Goal: Task Accomplishment & Management: Complete application form

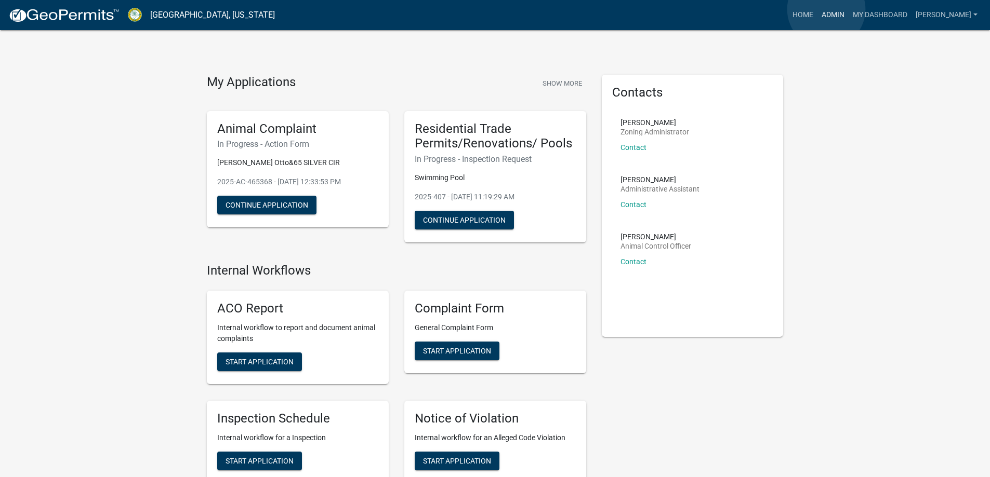
click at [826, 9] on link "Admin" at bounding box center [832, 15] width 31 height 20
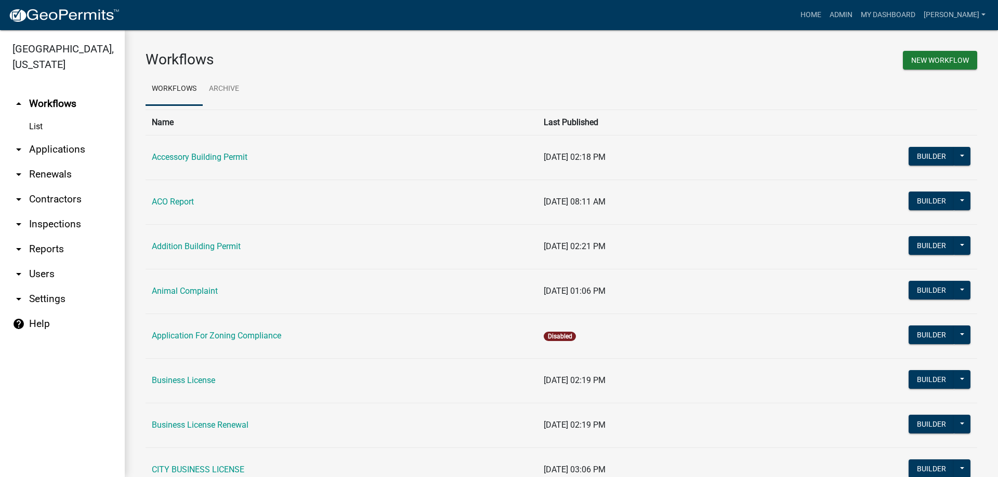
click at [52, 150] on link "arrow_drop_down Applications" at bounding box center [62, 149] width 125 height 25
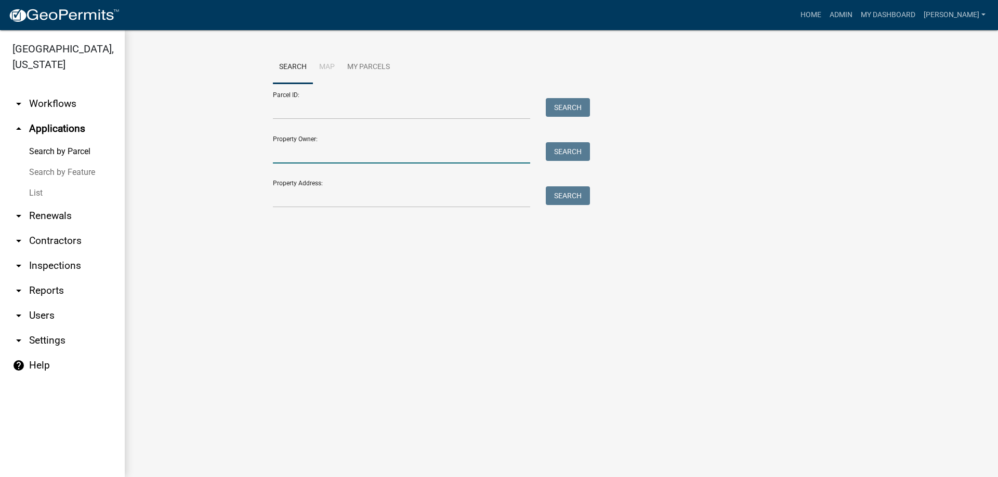
click at [337, 147] on input "Property Owner:" at bounding box center [401, 152] width 257 height 21
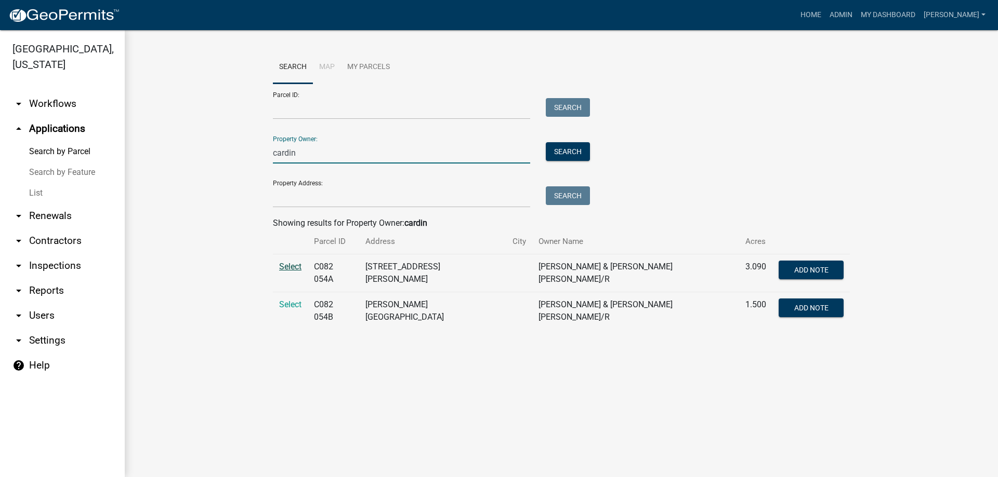
type input "cardin"
click at [285, 263] on span "Select" at bounding box center [290, 267] width 22 height 10
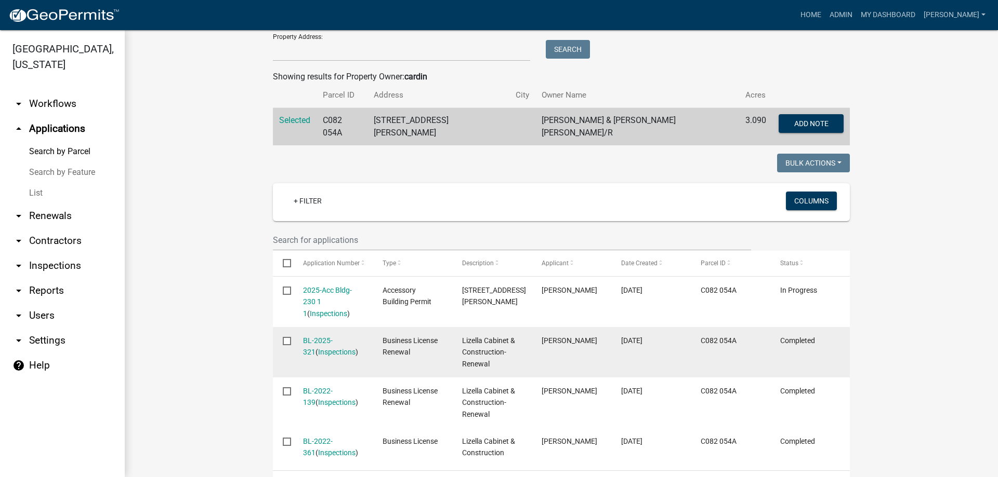
scroll to position [156, 0]
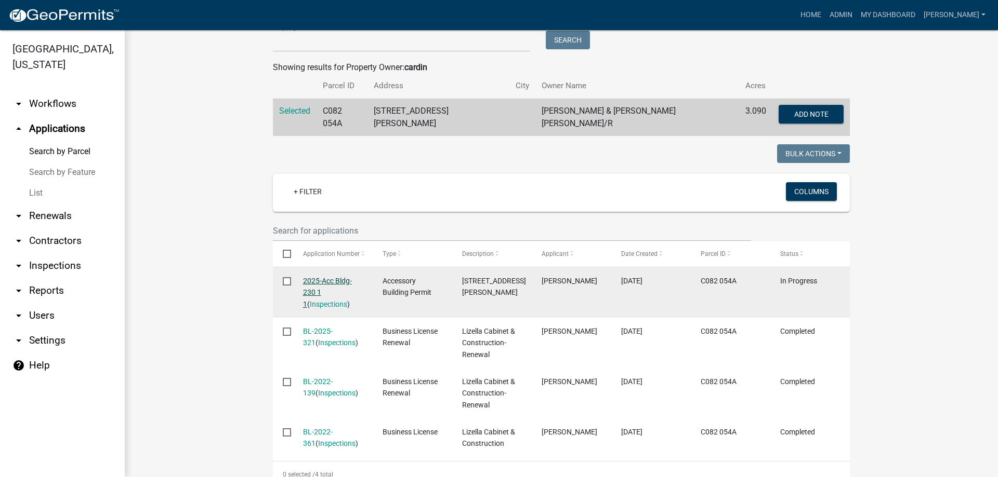
click at [315, 277] on link "2025-Acc Bldg-230 1 1" at bounding box center [327, 293] width 49 height 32
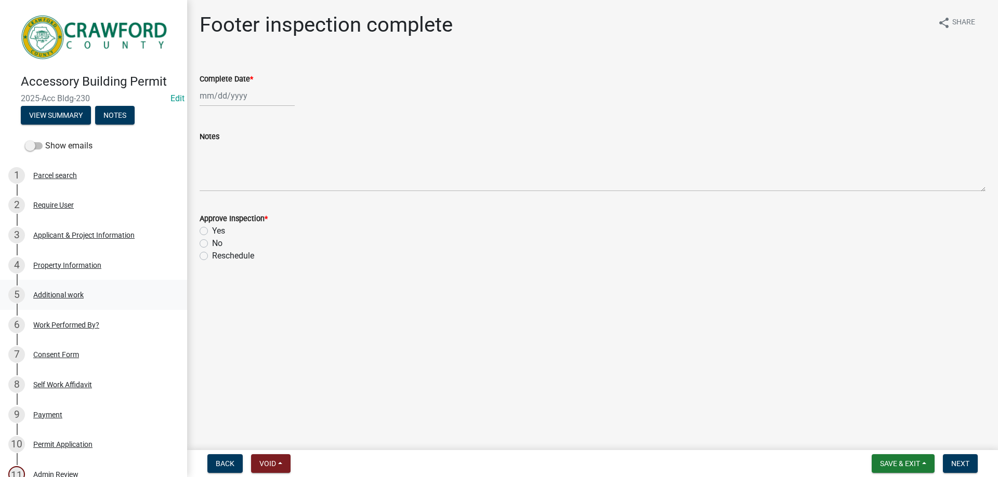
click at [97, 298] on div "5 Additional work" at bounding box center [89, 295] width 162 height 17
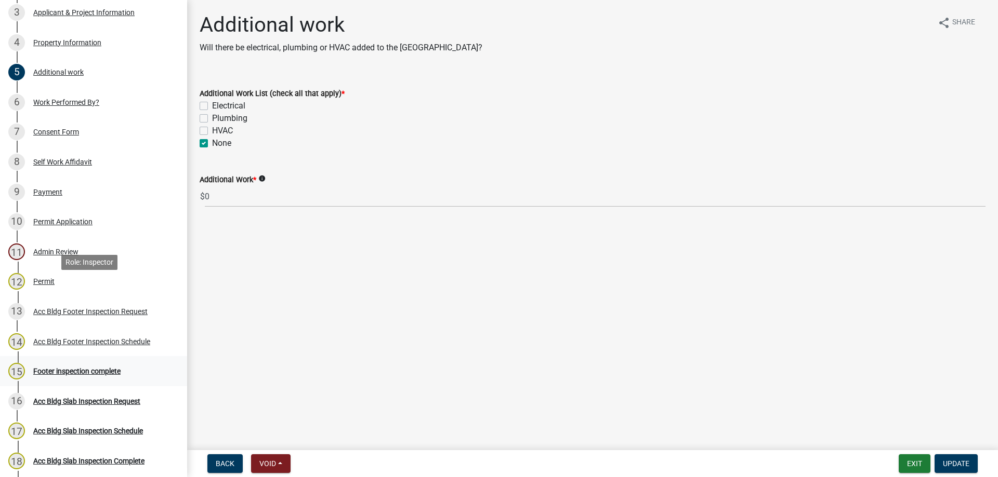
scroll to position [312, 0]
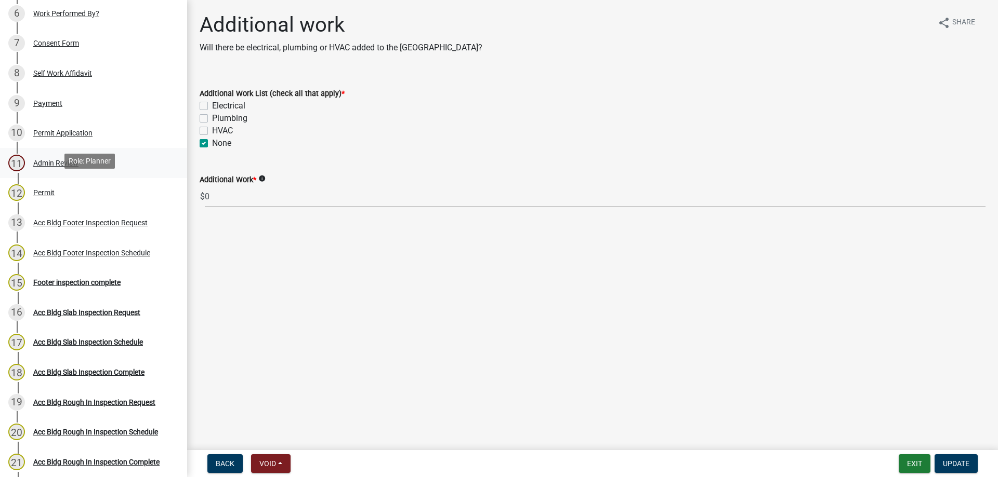
click at [82, 156] on div "11 Admin Review" at bounding box center [89, 163] width 162 height 17
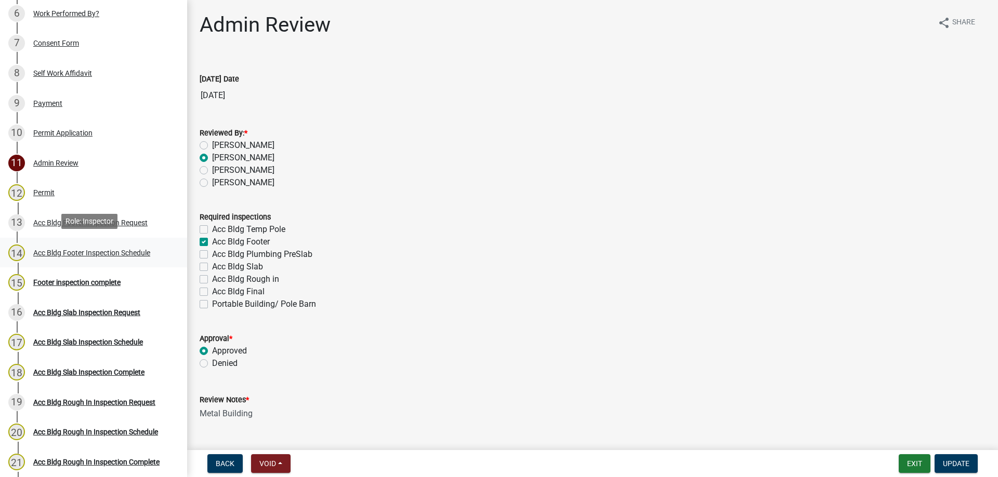
click at [139, 262] on link "14 Acc Bldg Footer Inspection Schedule" at bounding box center [93, 253] width 187 height 30
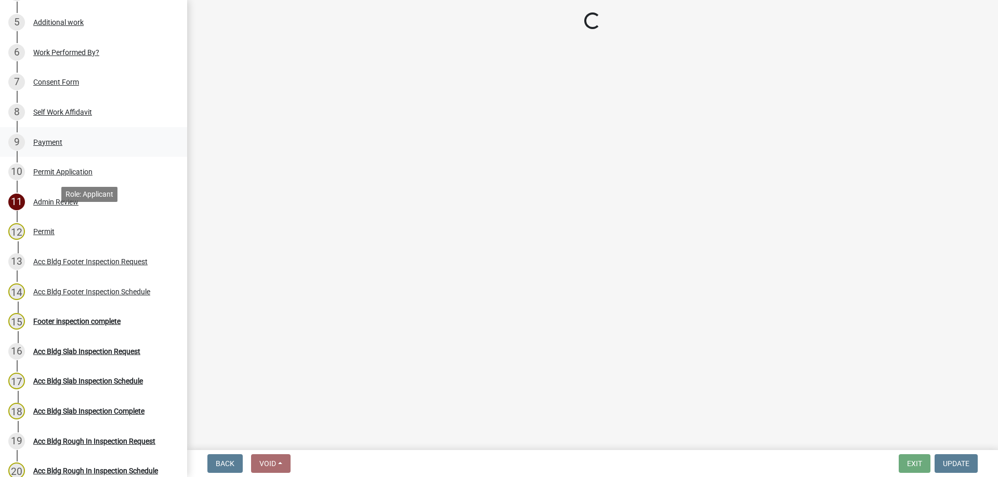
scroll to position [208, 0]
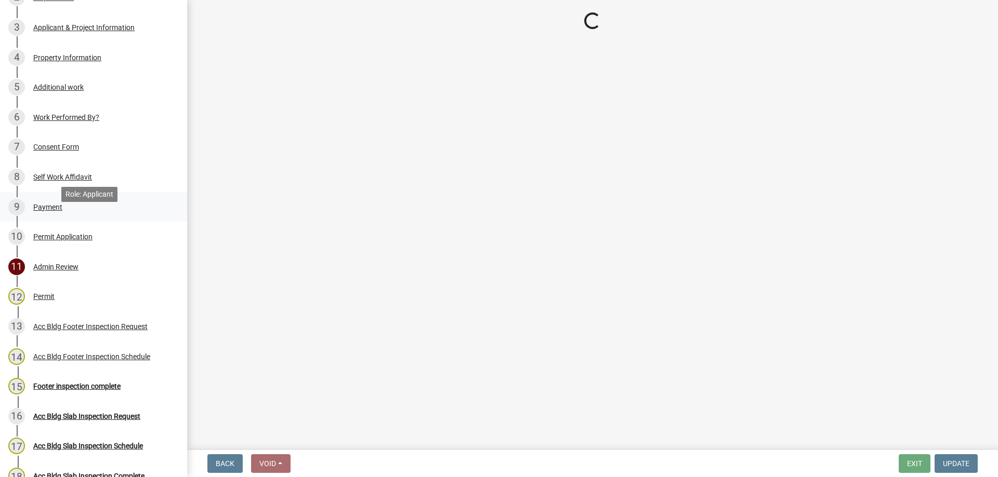
select select "386c4b37-132c-45b4-be0e-b439663810e4"
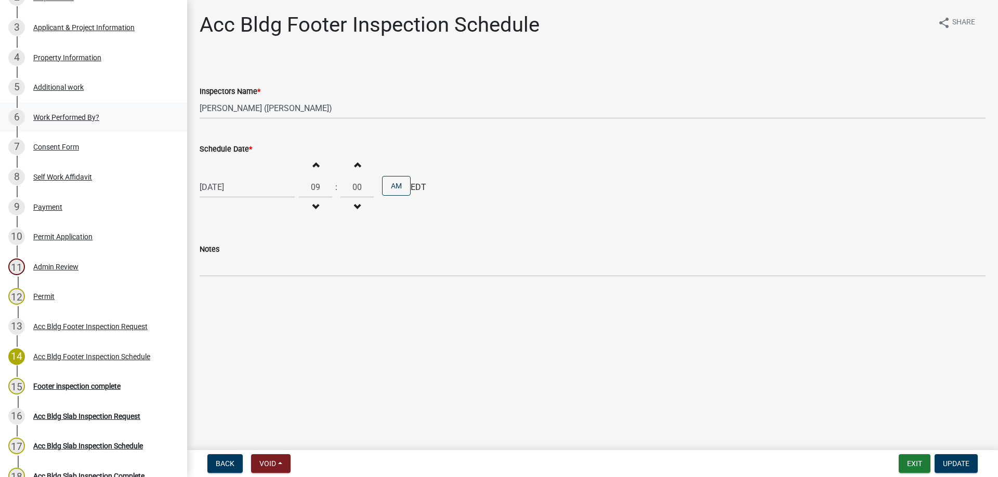
click at [78, 116] on div "Work Performed By?" at bounding box center [66, 117] width 66 height 7
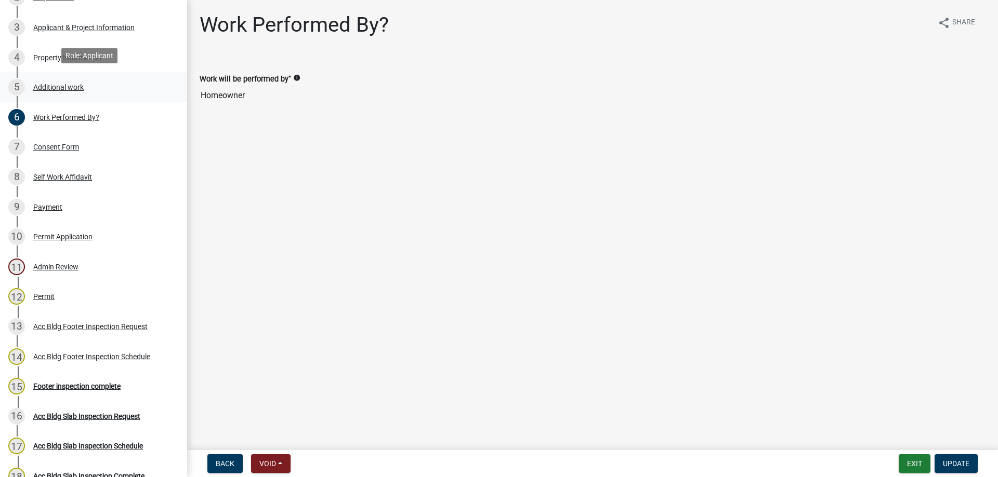
click at [86, 83] on div "5 Additional work" at bounding box center [89, 87] width 162 height 17
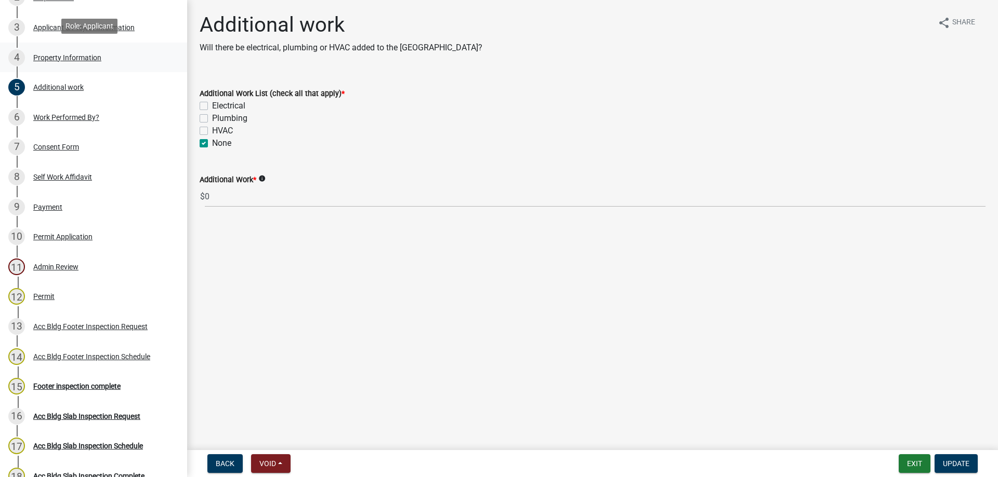
click at [60, 54] on div "Property Information" at bounding box center [67, 57] width 68 height 7
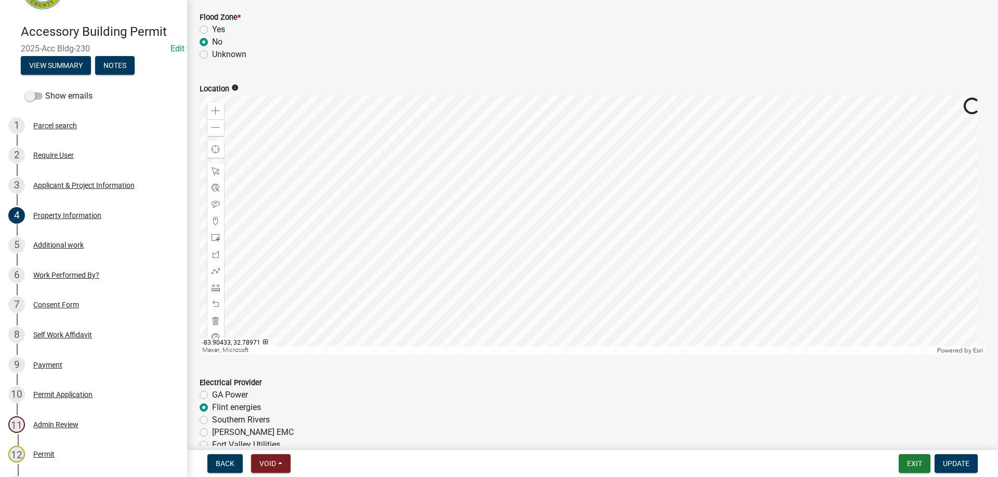
scroll to position [0, 0]
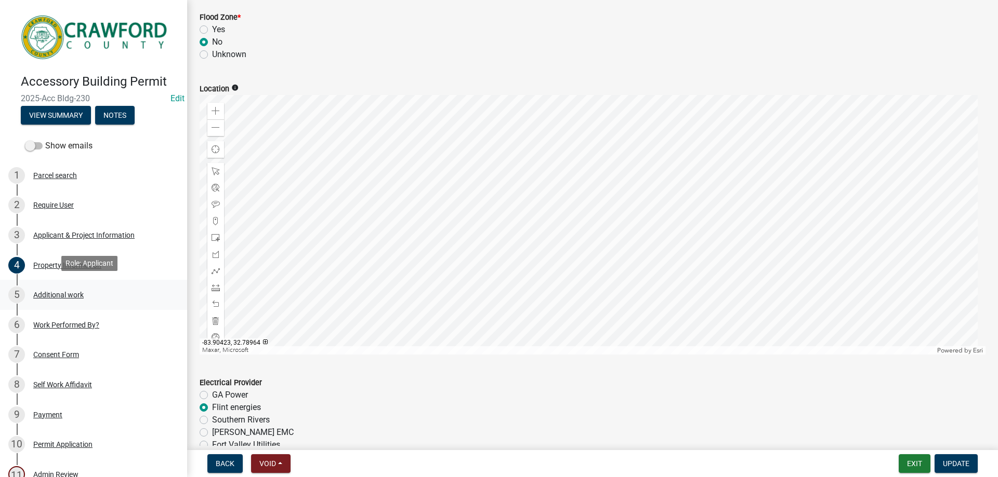
click at [67, 291] on div "Additional work" at bounding box center [58, 294] width 50 height 7
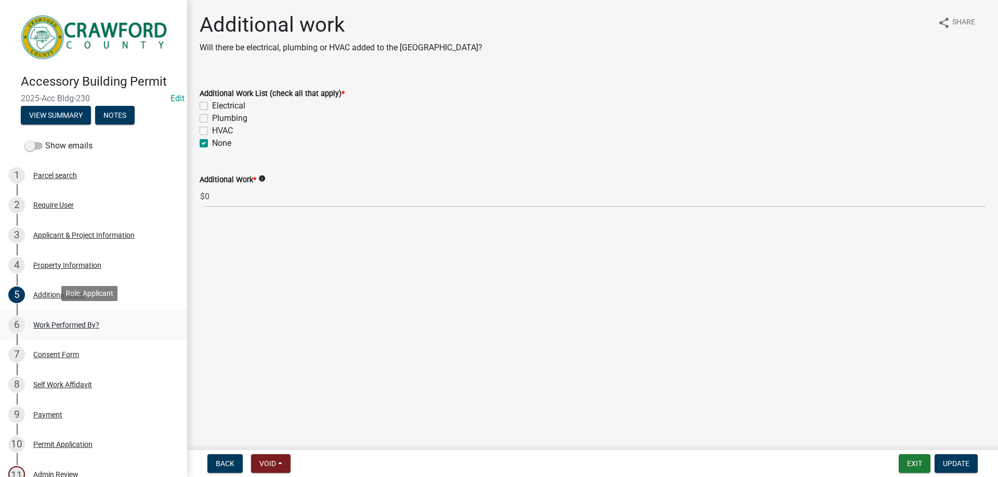
click at [82, 325] on div "Work Performed By?" at bounding box center [66, 325] width 66 height 7
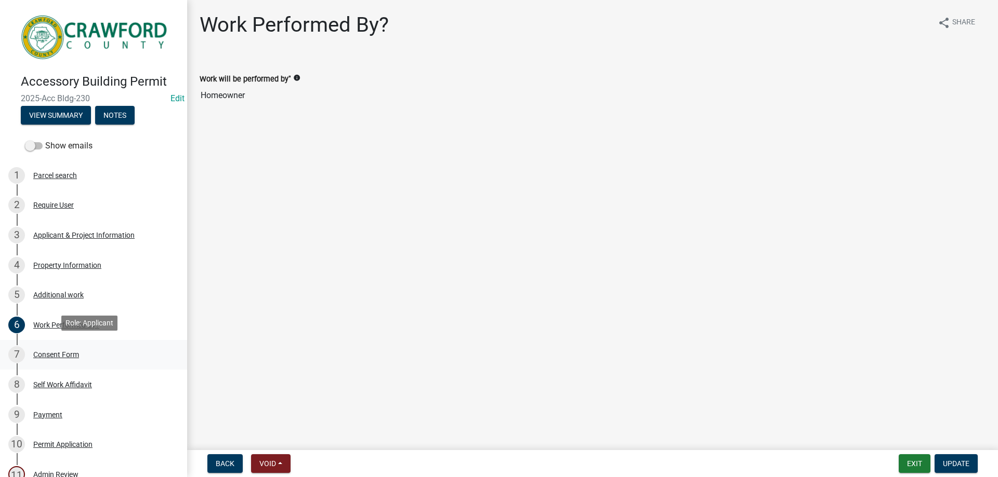
click at [63, 351] on div "Consent Form" at bounding box center [56, 354] width 46 height 7
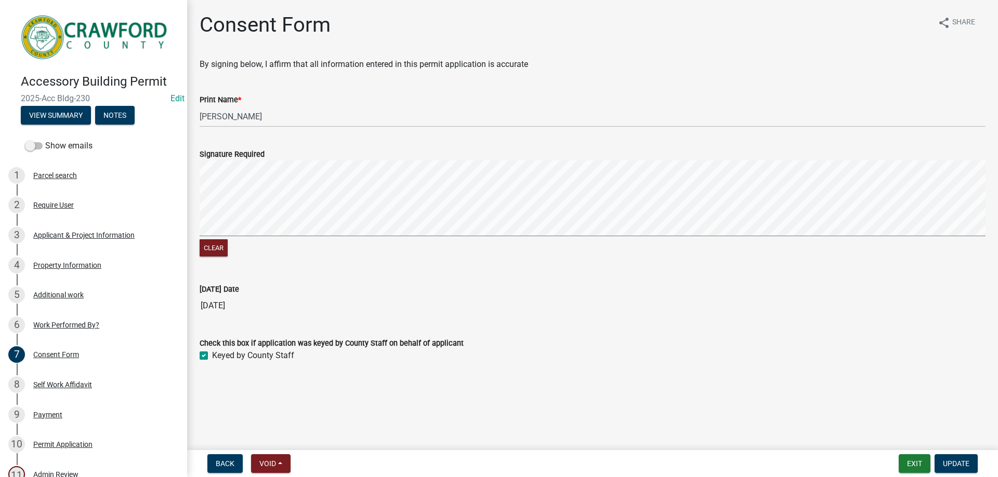
click at [77, 232] on div "Applicant & Project Information" at bounding box center [83, 235] width 101 height 7
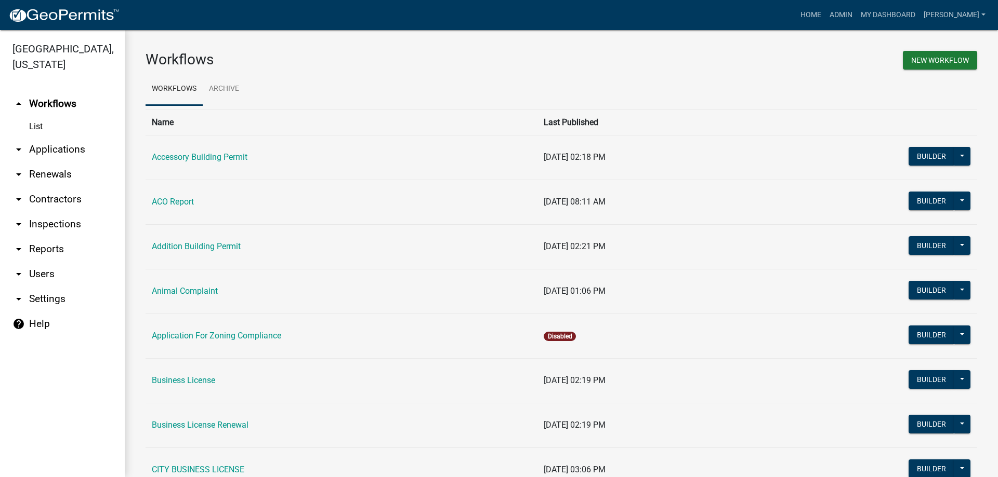
click at [55, 154] on link "arrow_drop_down Applications" at bounding box center [62, 149] width 125 height 25
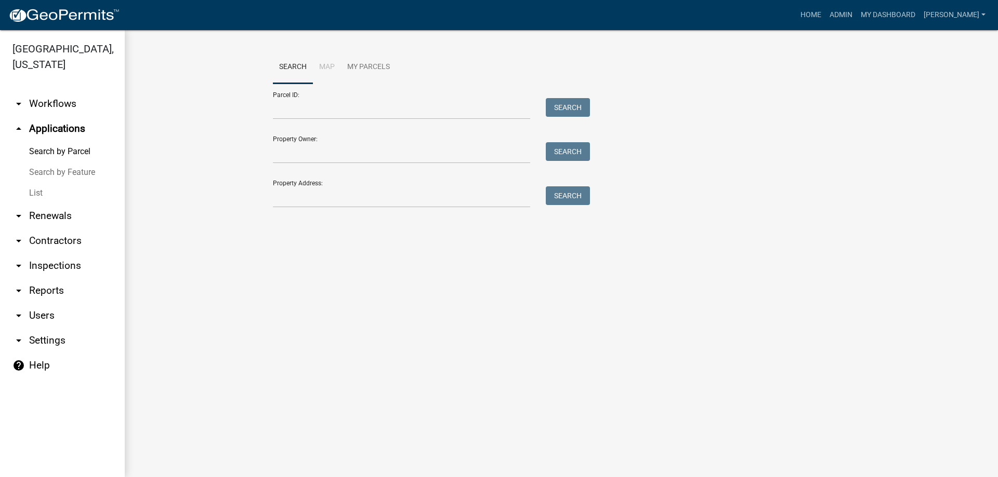
click at [318, 168] on form "Parcel ID: Search Property Owner: Search Property Address: Search" at bounding box center [429, 146] width 312 height 124
click at [326, 167] on form "Parcel ID: Search Property Owner: Search Property Address: Search" at bounding box center [429, 146] width 312 height 124
click at [338, 164] on form "Parcel ID: Search Property Owner: Search Property Address: Search" at bounding box center [429, 146] width 312 height 124
click at [317, 148] on input "Property Owner:" at bounding box center [401, 152] width 257 height 21
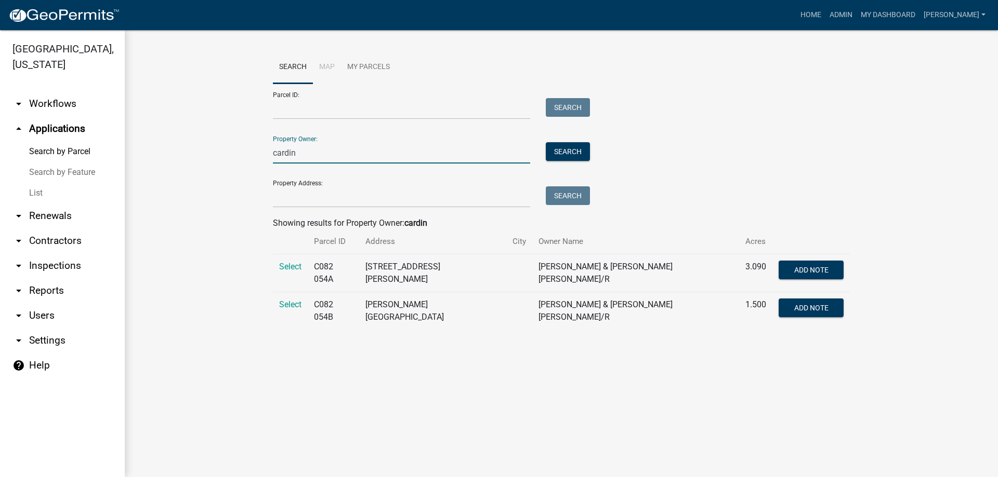
type input "cardin"
click at [276, 267] on td "Select" at bounding box center [290, 274] width 35 height 38
click at [277, 267] on td "Select" at bounding box center [290, 274] width 35 height 38
click at [286, 265] on span "Select" at bounding box center [290, 267] width 22 height 10
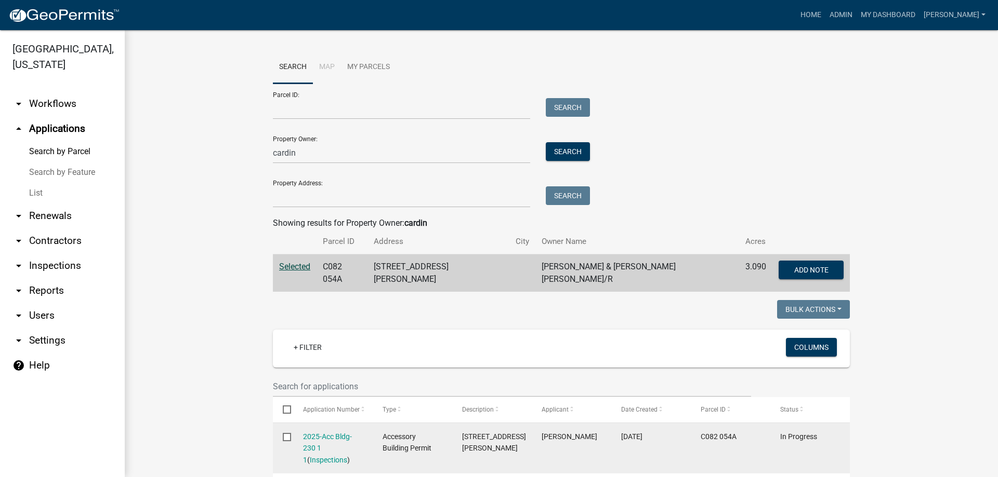
click at [325, 439] on div "2025-Acc Bldg-230 1 1 ( Inspections )" at bounding box center [333, 448] width 60 height 35
click at [320, 439] on div "2025-Acc Bldg-230 1 1 ( Inspections )" at bounding box center [333, 448] width 60 height 35
click at [314, 444] on link "2025-Acc Bldg-230 1 1" at bounding box center [327, 449] width 49 height 32
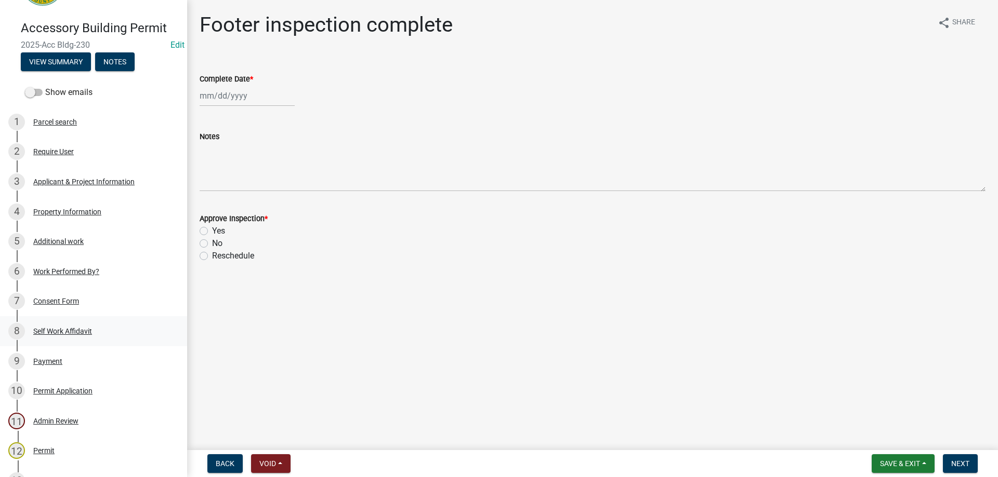
scroll to position [104, 0]
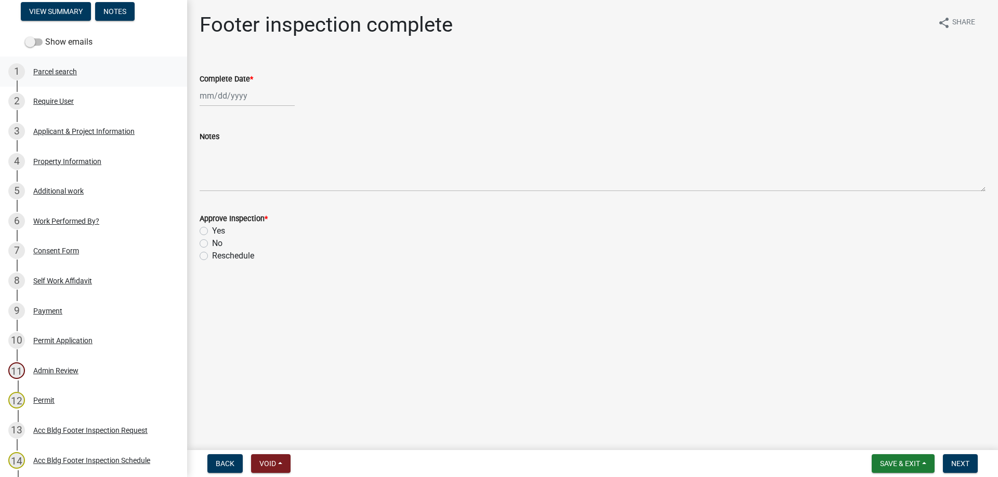
click at [96, 73] on div "1 Parcel search" at bounding box center [89, 71] width 162 height 17
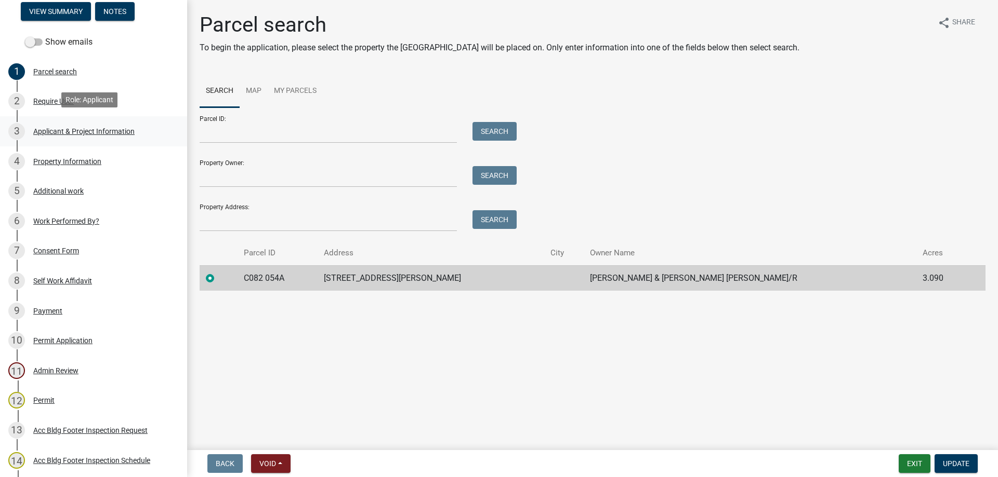
click at [111, 128] on div "Applicant & Project Information" at bounding box center [83, 131] width 101 height 7
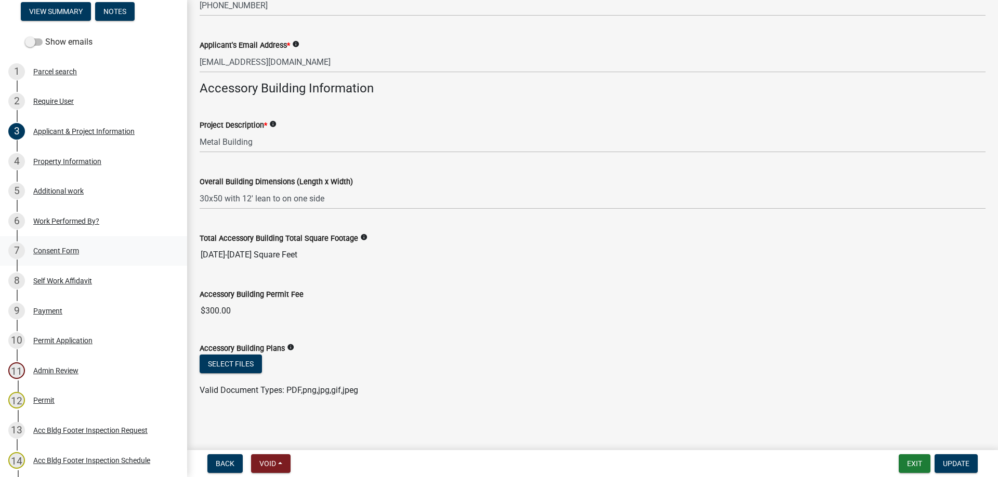
scroll to position [228, 0]
click at [69, 188] on div "Additional work" at bounding box center [58, 191] width 50 height 7
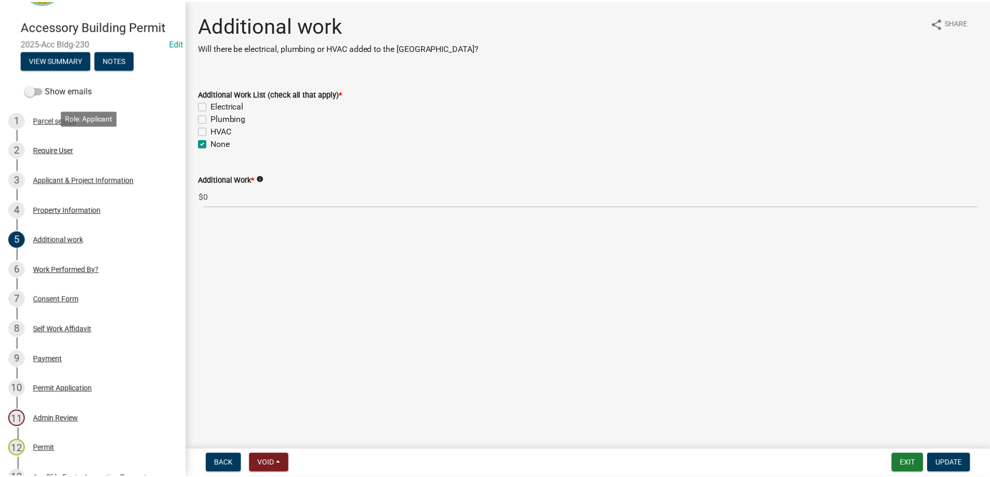
scroll to position [0, 0]
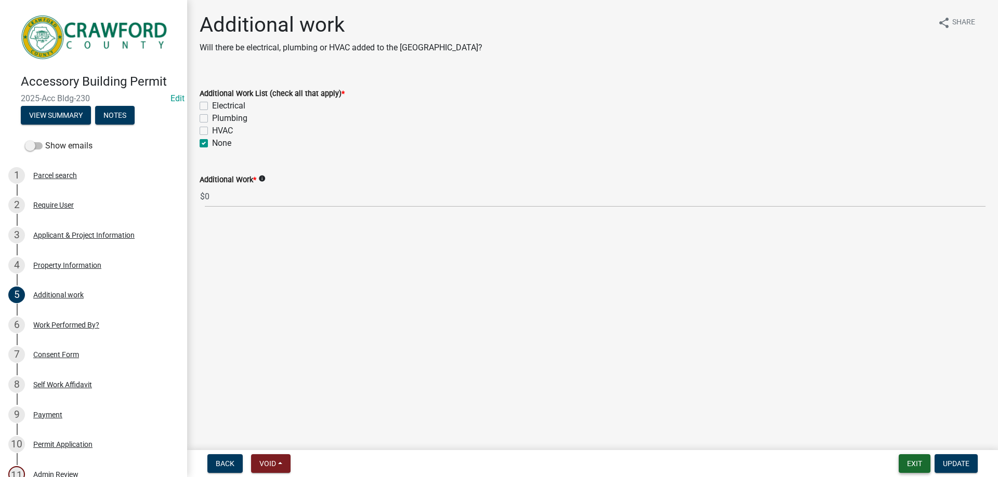
click at [922, 464] on button "Exit" at bounding box center [914, 464] width 32 height 19
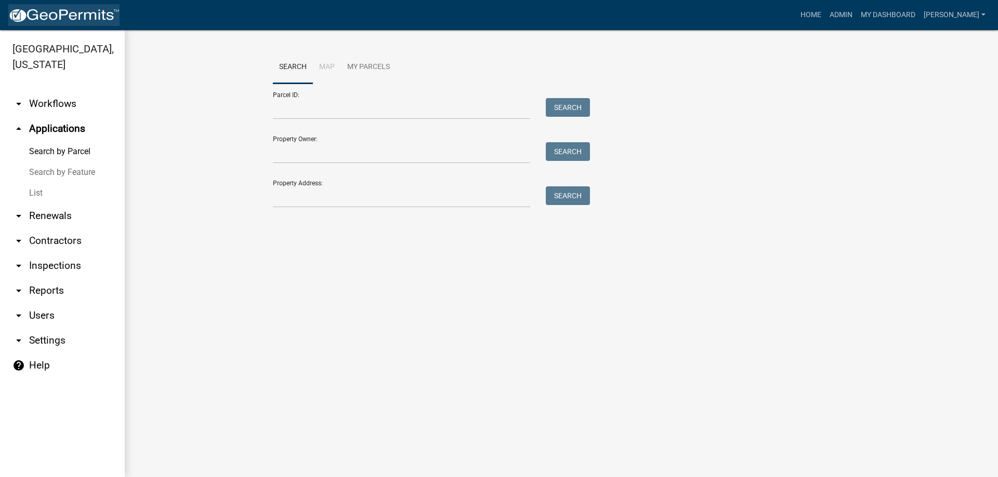
click at [59, 10] on img at bounding box center [63, 16] width 111 height 16
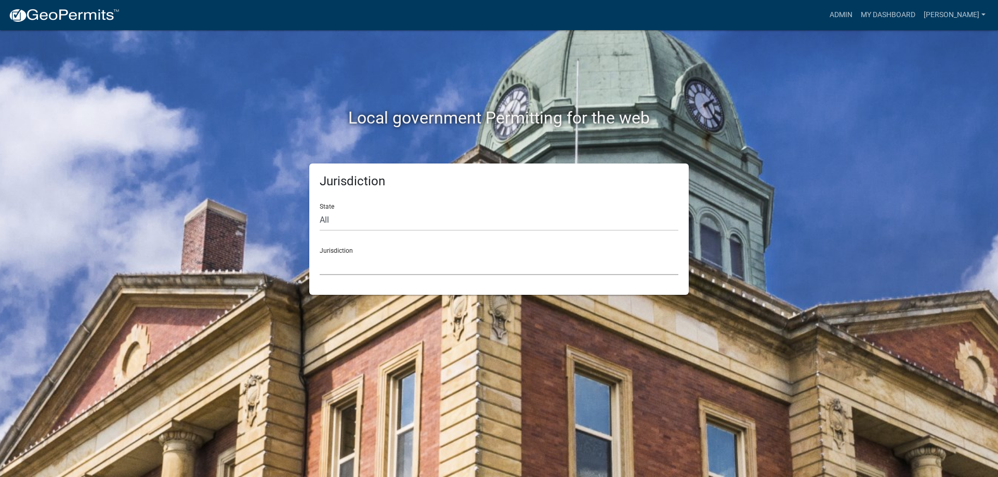
click at [379, 256] on select "[GEOGRAPHIC_DATA], [US_STATE] [GEOGRAPHIC_DATA], [US_STATE][PERSON_NAME][GEOGRA…" at bounding box center [499, 264] width 359 height 21
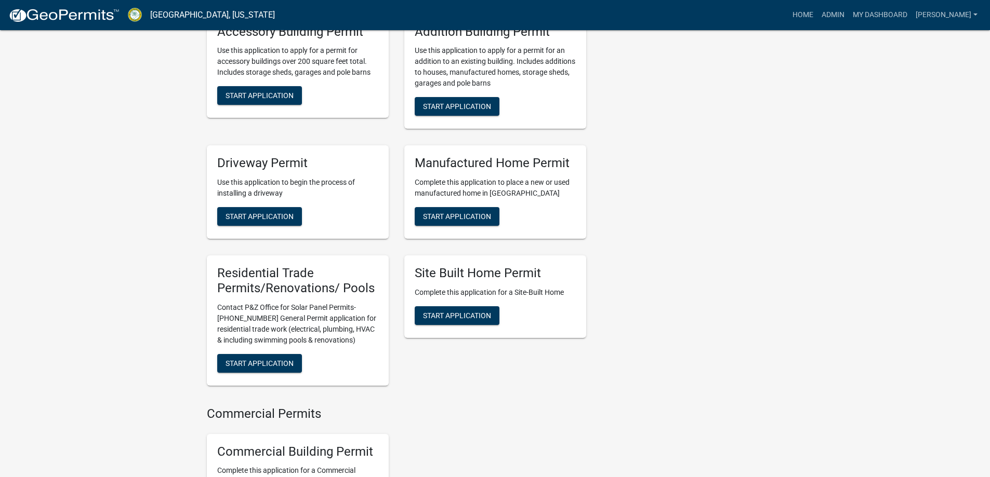
scroll to position [831, 0]
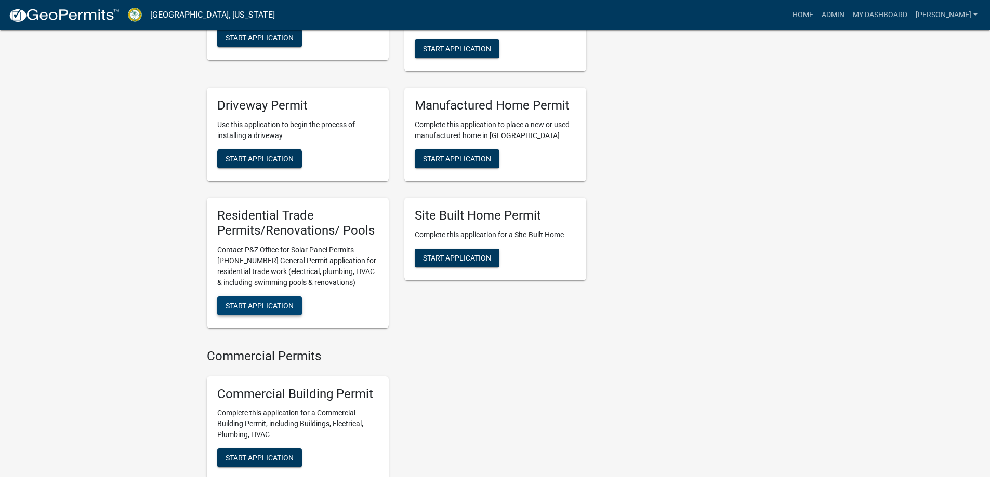
click at [280, 310] on span "Start Application" at bounding box center [259, 305] width 68 height 8
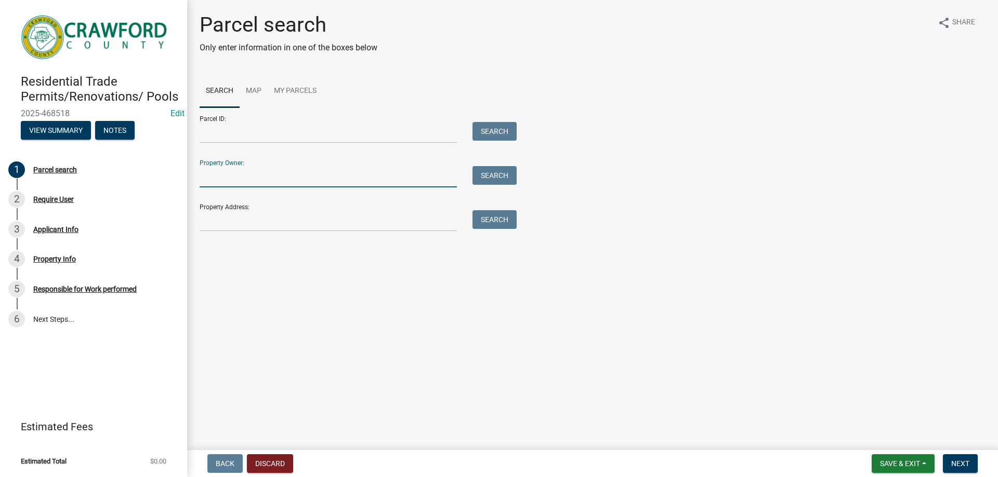
click at [248, 179] on input "Property Owner:" at bounding box center [328, 176] width 257 height 21
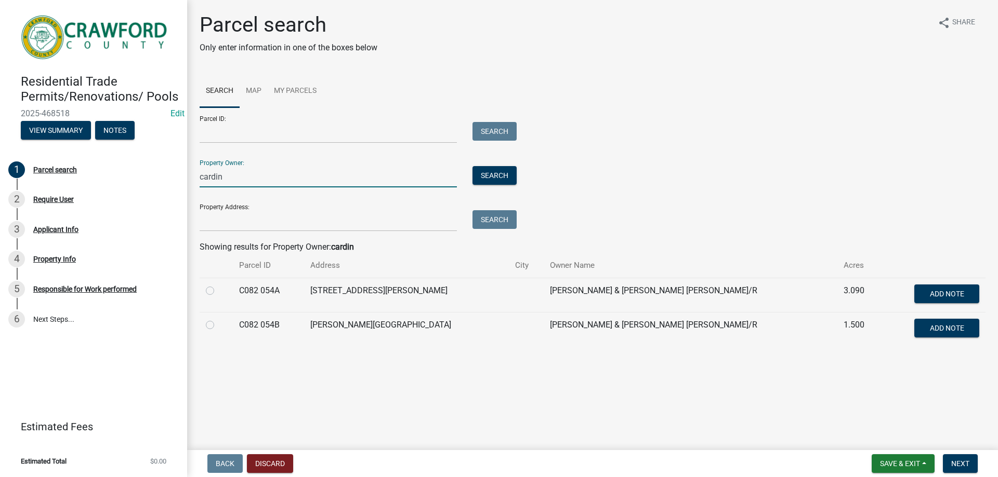
type input "cardin"
click at [213, 297] on div at bounding box center [216, 291] width 21 height 12
click at [218, 285] on label at bounding box center [218, 285] width 0 height 0
click at [218, 291] on 054A "radio" at bounding box center [221, 288] width 7 height 7
radio 054A "true"
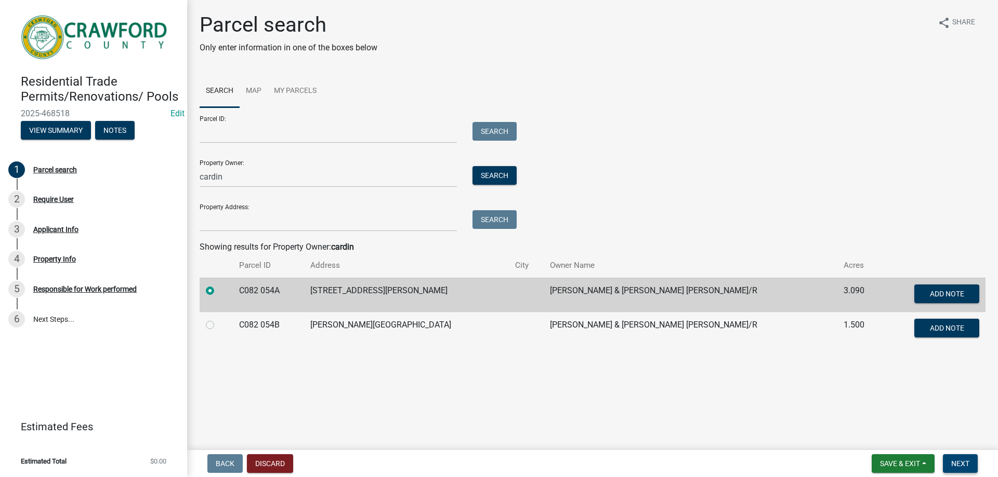
click at [953, 468] on span "Next" at bounding box center [960, 464] width 18 height 8
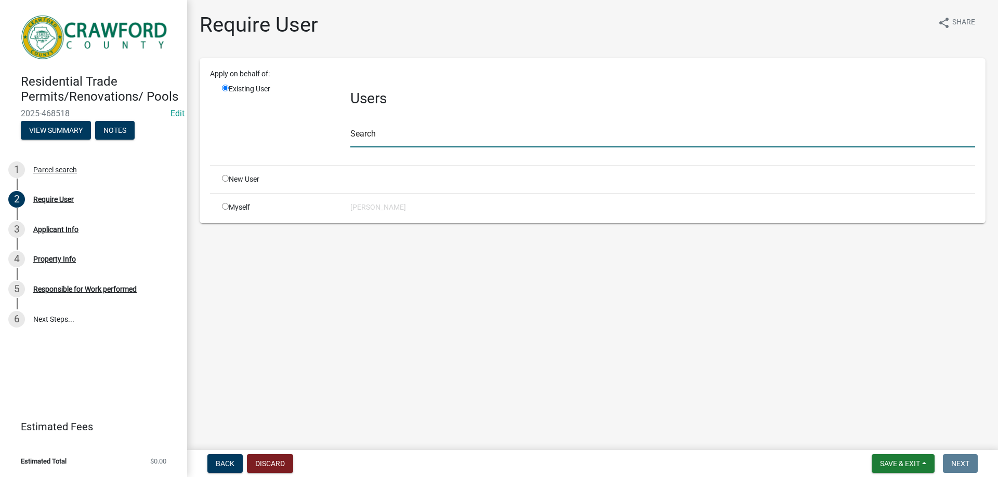
click at [388, 144] on input "text" at bounding box center [662, 136] width 625 height 21
type input "crawfordgu"
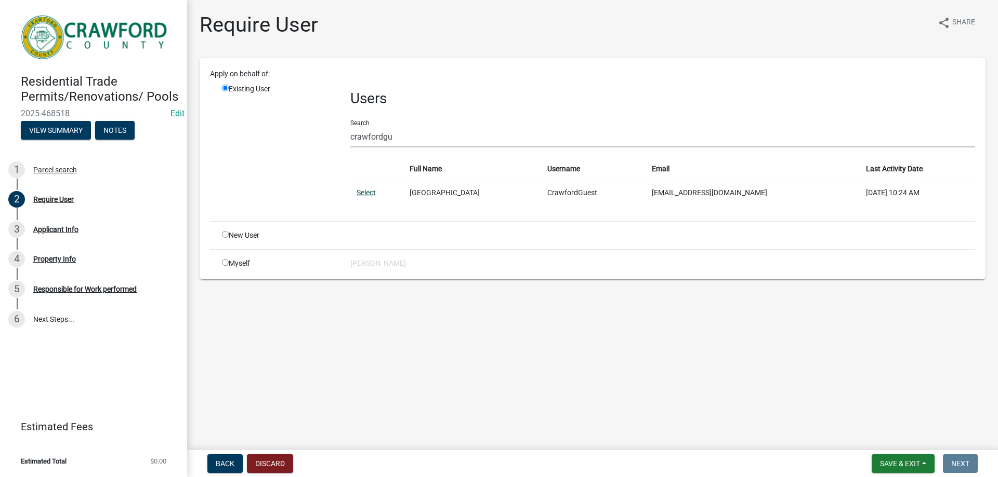
click at [361, 197] on link "Select" at bounding box center [365, 193] width 19 height 8
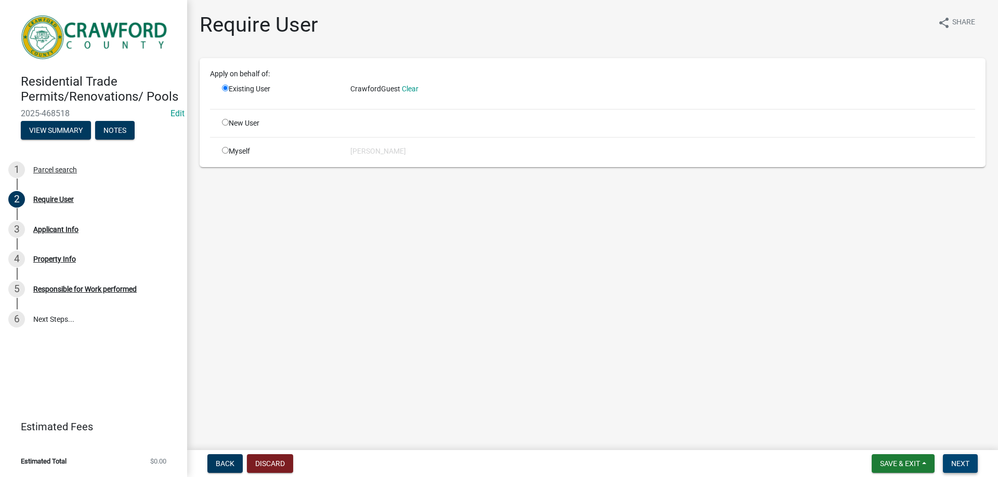
click at [957, 464] on span "Next" at bounding box center [960, 464] width 18 height 8
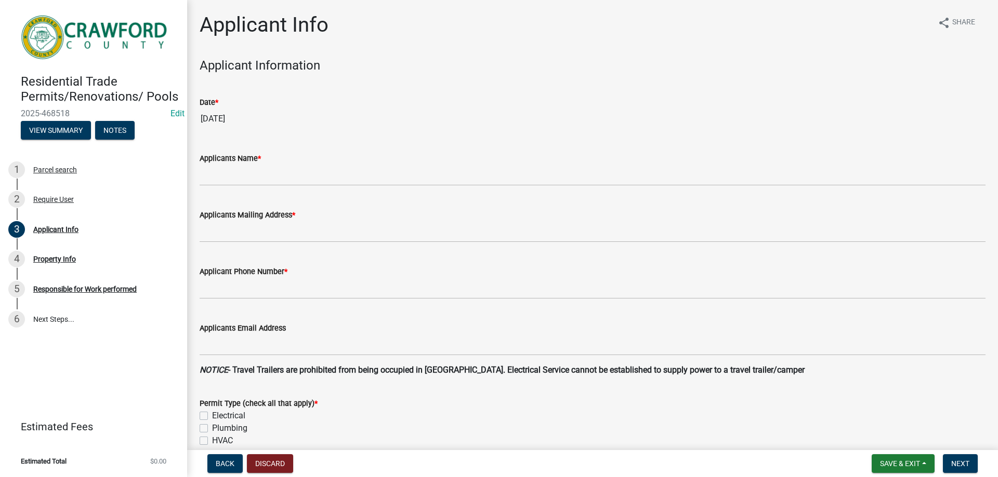
click at [198, 168] on div "Applicants Name *" at bounding box center [592, 162] width 801 height 48
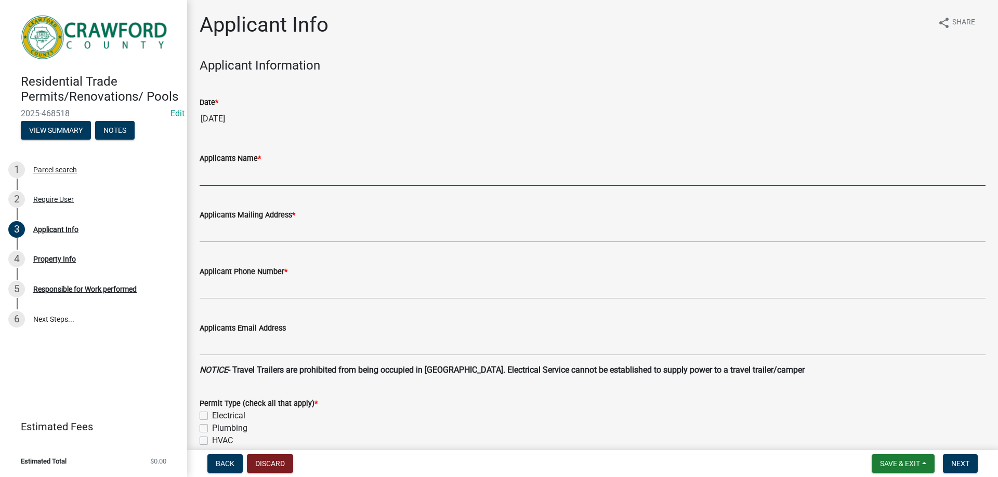
click at [201, 175] on input "Applicants Name *" at bounding box center [593, 175] width 786 height 21
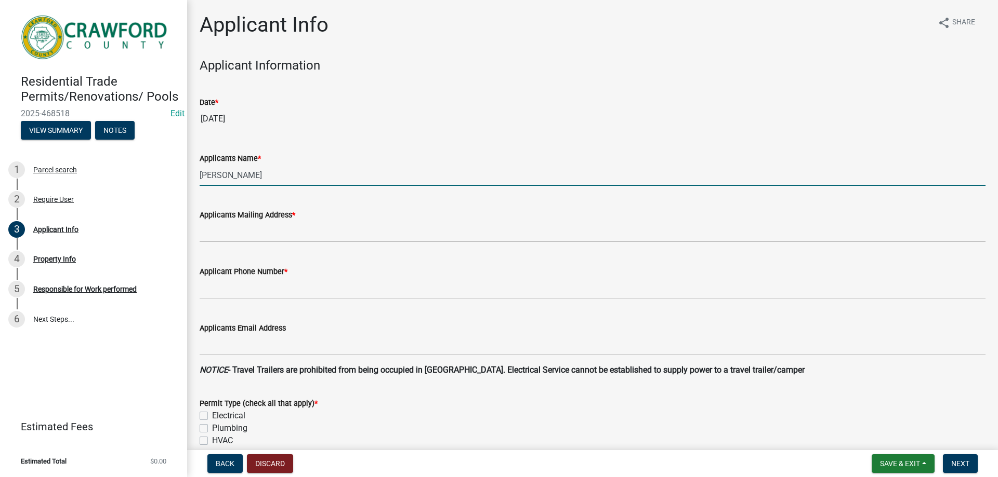
type input "[PERSON_NAME]"
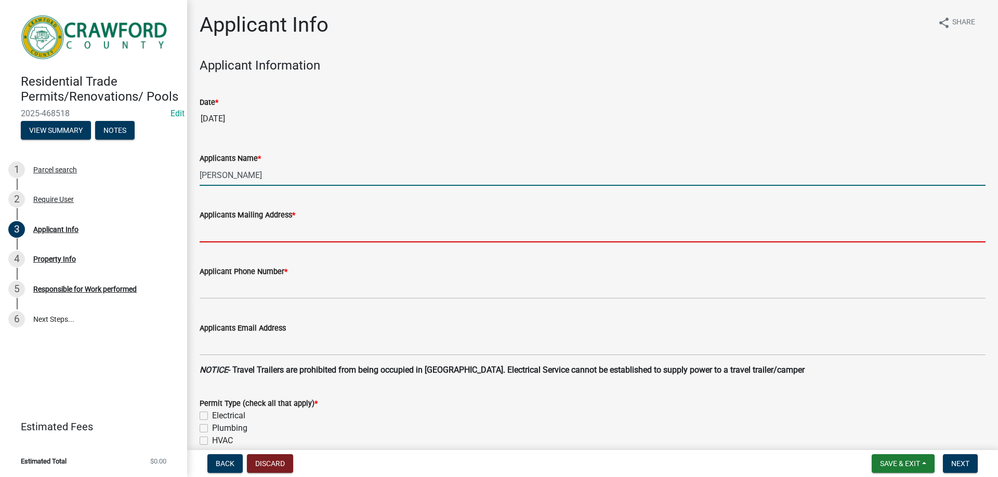
click at [273, 225] on input "Applicants Mailing Address *" at bounding box center [593, 231] width 786 height 21
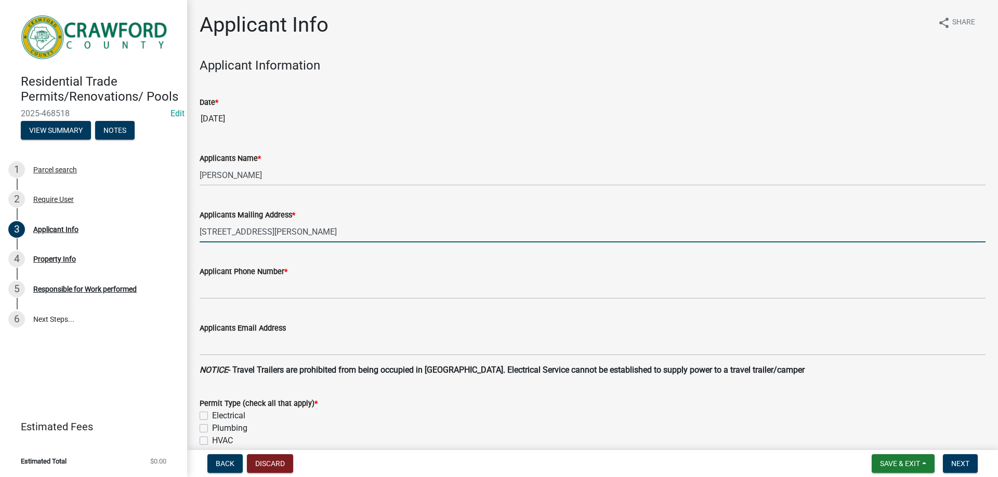
type input "[STREET_ADDRESS][PERSON_NAME]"
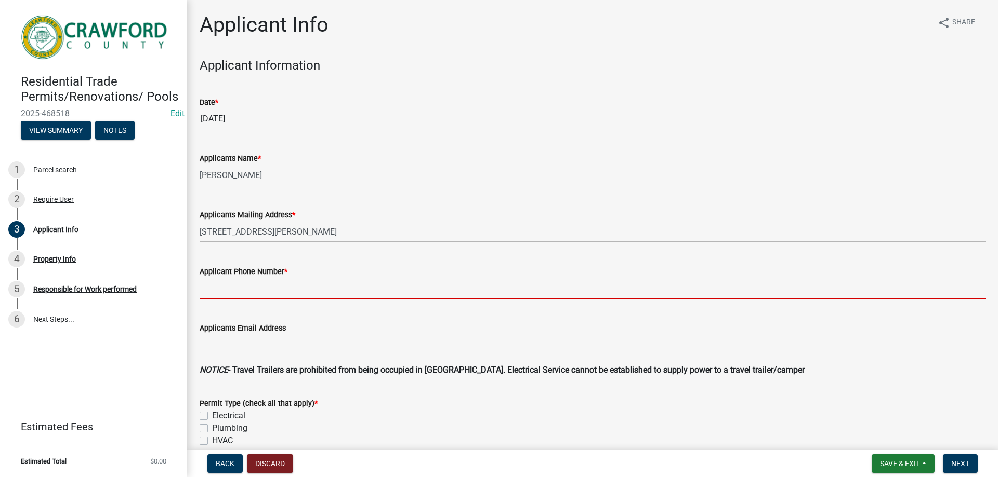
drag, startPoint x: 279, startPoint y: 287, endPoint x: 282, endPoint y: 282, distance: 6.1
click at [279, 286] on input "Applicant Phone Number *" at bounding box center [593, 288] width 786 height 21
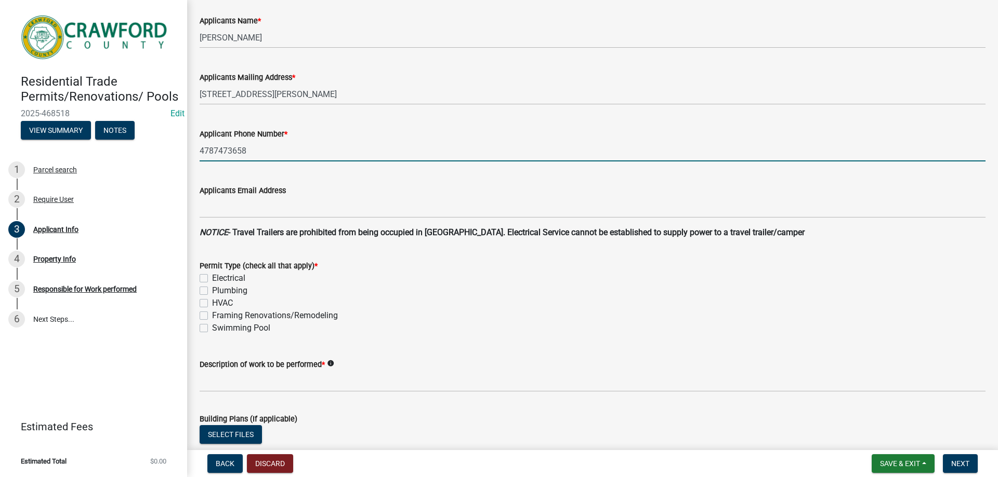
scroll to position [156, 0]
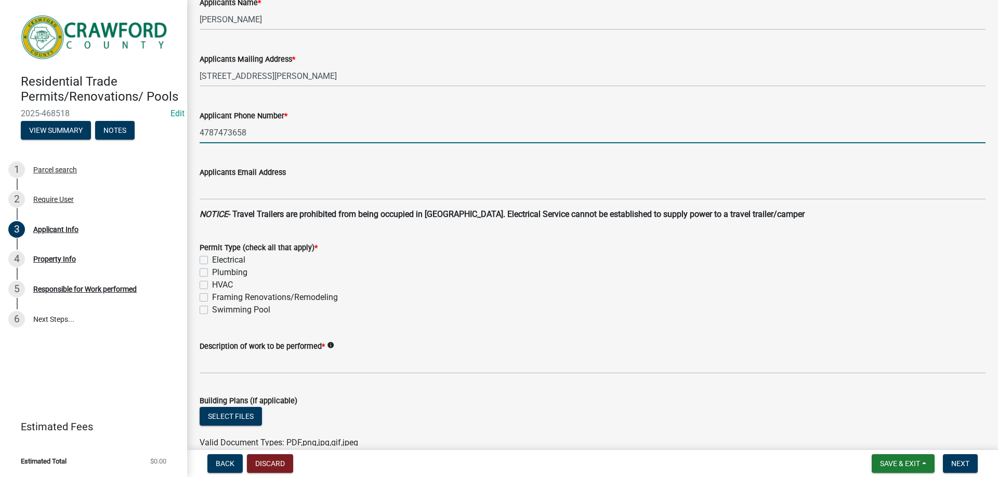
type input "4787473658"
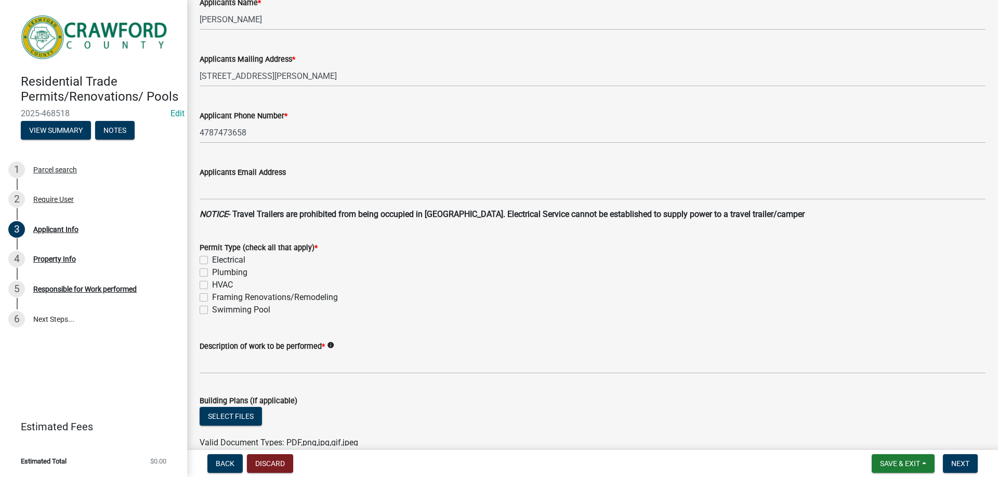
click at [212, 264] on label "Electrical" at bounding box center [228, 260] width 33 height 12
click at [212, 261] on input "Electrical" at bounding box center [215, 257] width 7 height 7
checkbox input "true"
checkbox input "false"
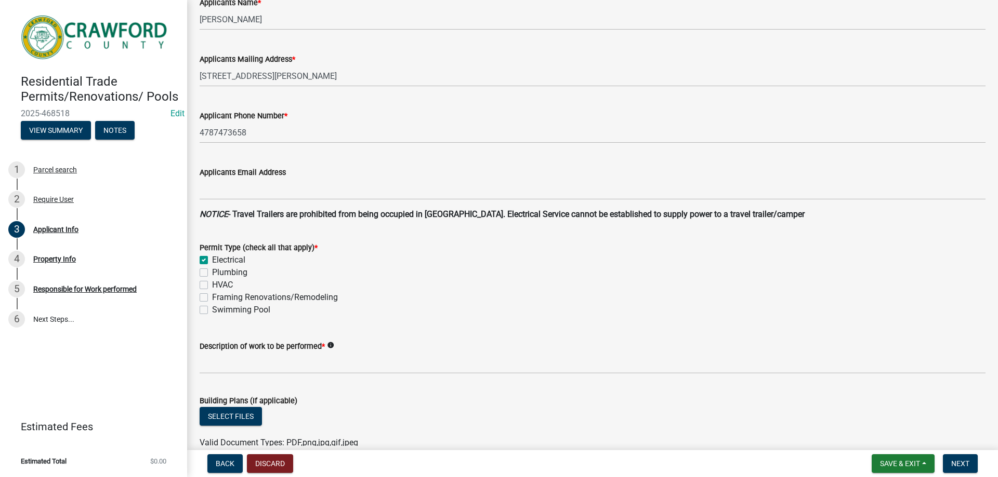
checkbox input "false"
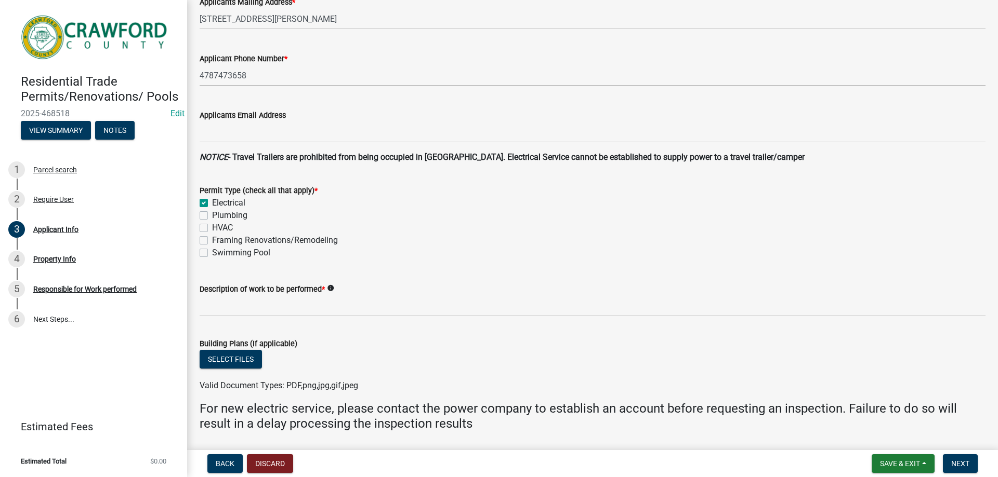
scroll to position [260, 0]
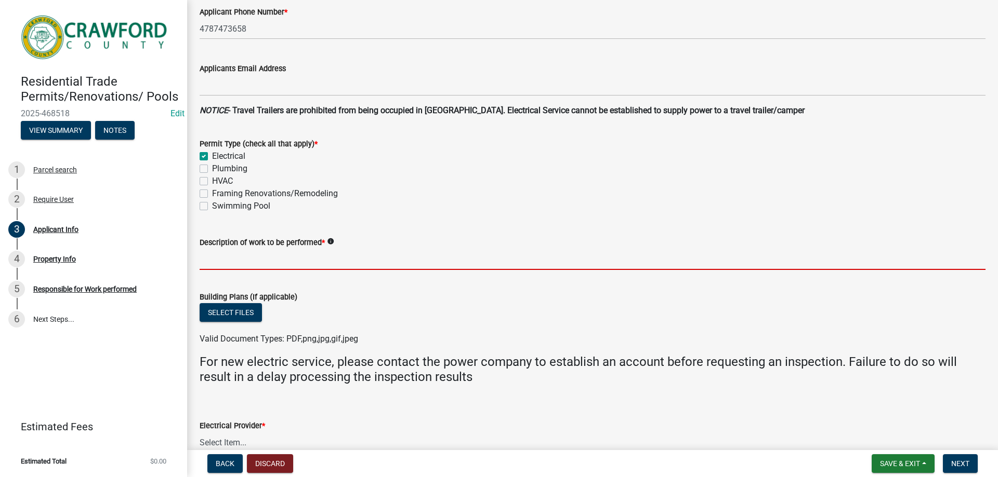
click at [238, 263] on input "Description of work to be performed *" at bounding box center [593, 259] width 786 height 21
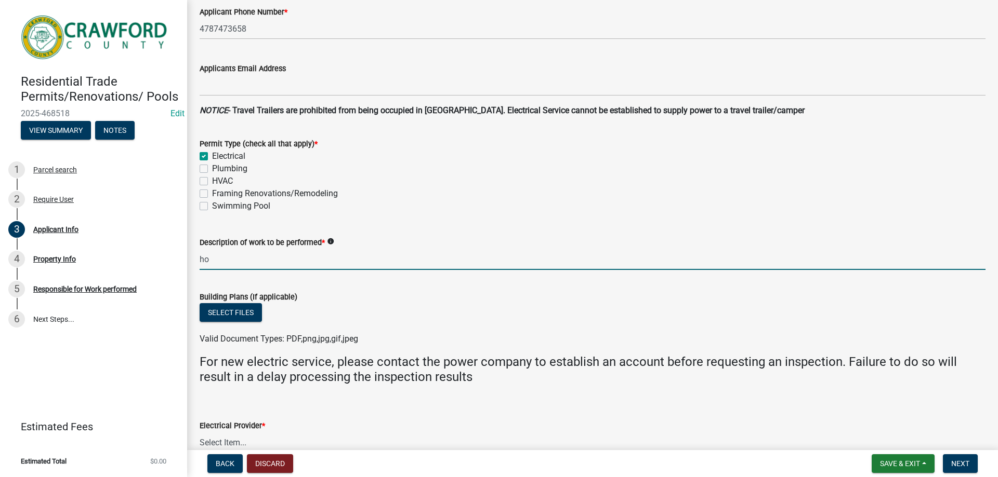
type input "h"
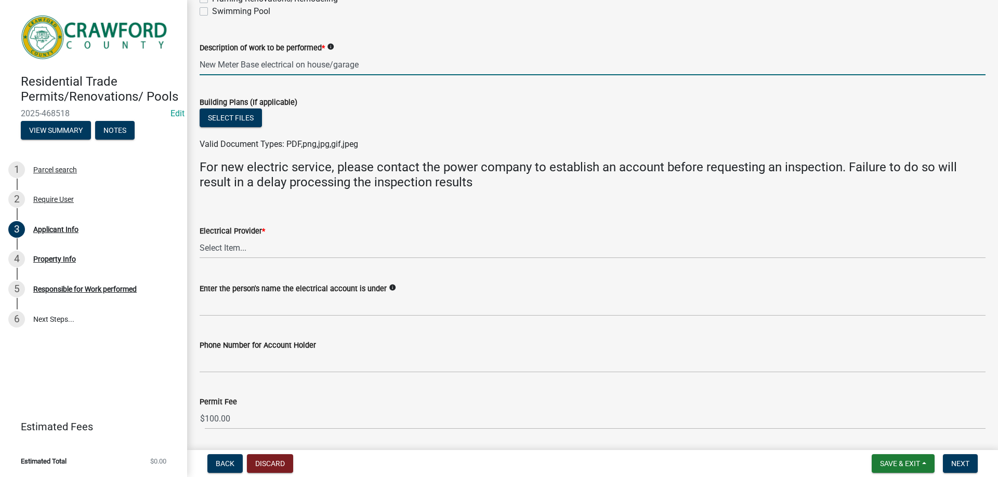
scroll to position [520, 0]
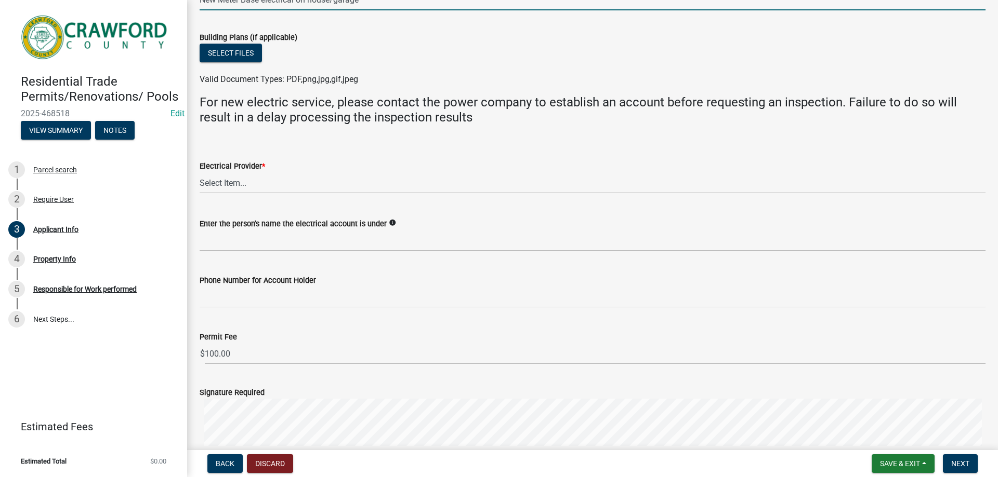
type input "New Meter Base electrical on house/garage"
click at [265, 189] on select "Select Item... Flint Energies Georgia Power Southern Rivers Energy Upson EMC Fo…" at bounding box center [593, 182] width 786 height 21
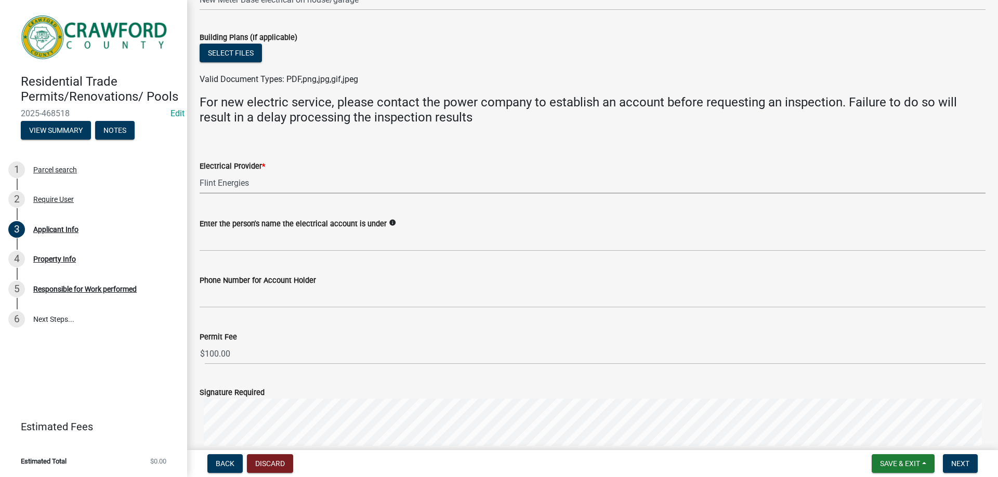
click at [200, 172] on select "Select Item... Flint Energies Georgia Power Southern Rivers Energy Upson EMC Fo…" at bounding box center [593, 182] width 786 height 21
select select "7547654c-6a2b-418c-8f9d-b50998ca6dd7"
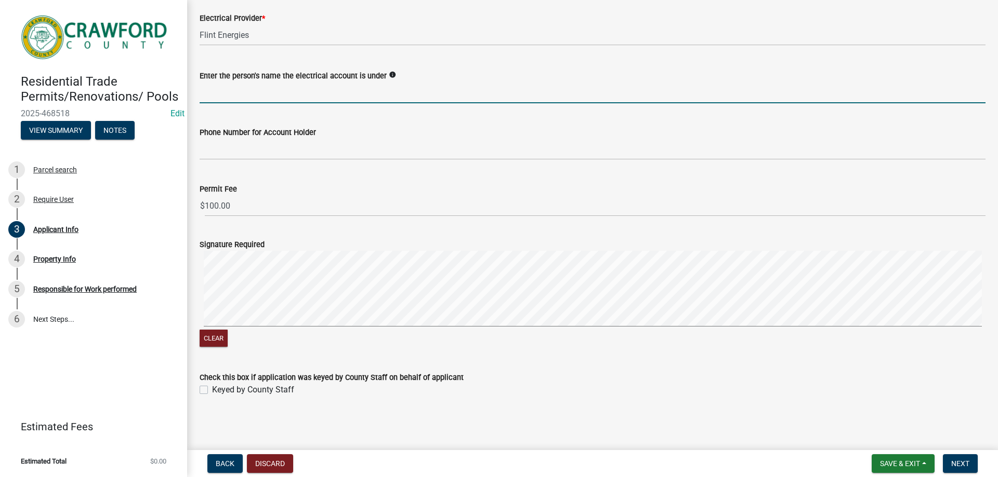
drag, startPoint x: 279, startPoint y: 95, endPoint x: 273, endPoint y: 92, distance: 6.1
click at [279, 95] on input "Enter the person's name the electrical account is under" at bounding box center [593, 92] width 786 height 21
type input "[PERSON_NAME]"
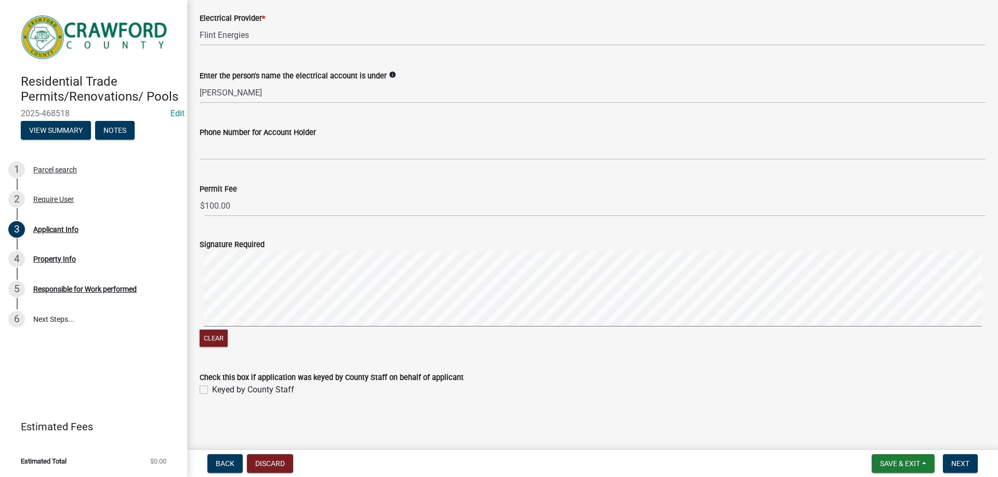
click at [381, 165] on wm-data-entity-input "Phone Number for Account Holder" at bounding box center [593, 140] width 786 height 57
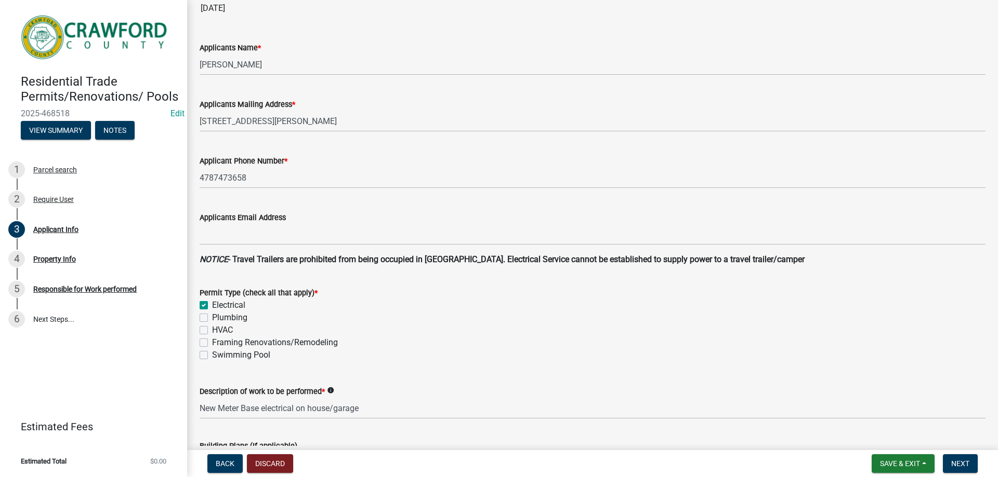
scroll to position [96, 0]
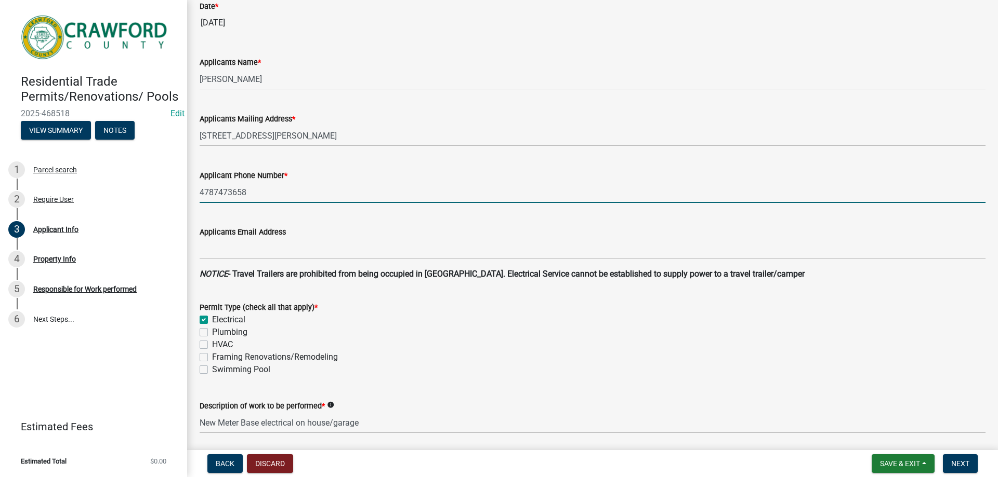
drag, startPoint x: 248, startPoint y: 189, endPoint x: 211, endPoint y: 190, distance: 37.4
click at [198, 190] on div "Applicant Phone Number * 4787473658" at bounding box center [592, 179] width 801 height 48
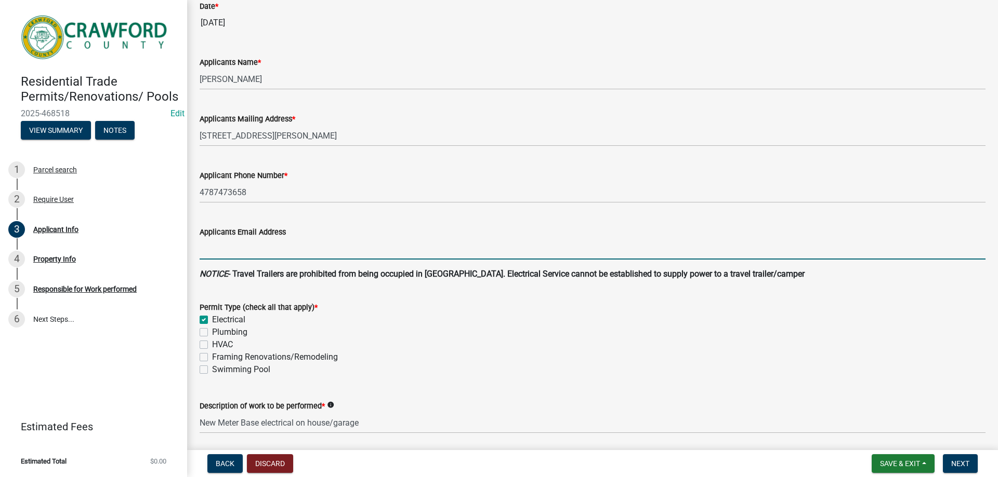
click at [329, 248] on input "Applicants Email Address" at bounding box center [593, 248] width 786 height 21
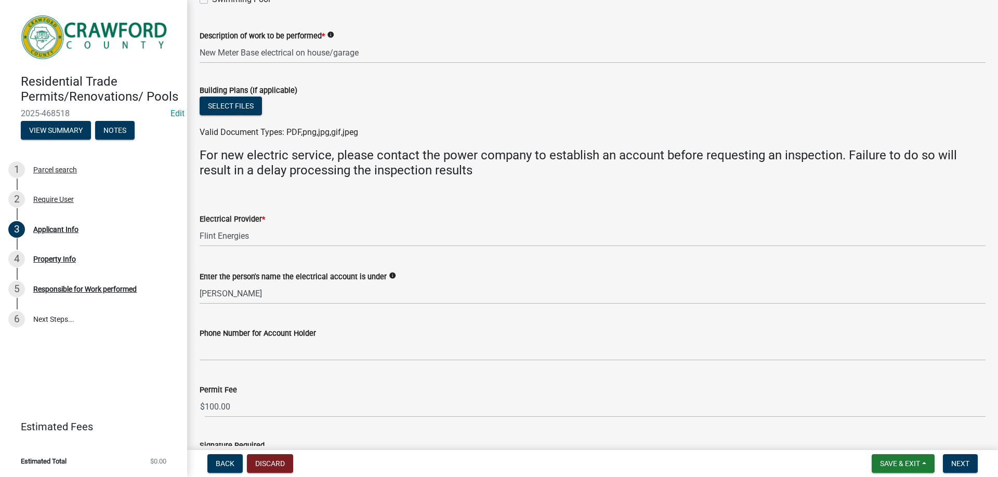
scroll to position [564, 0]
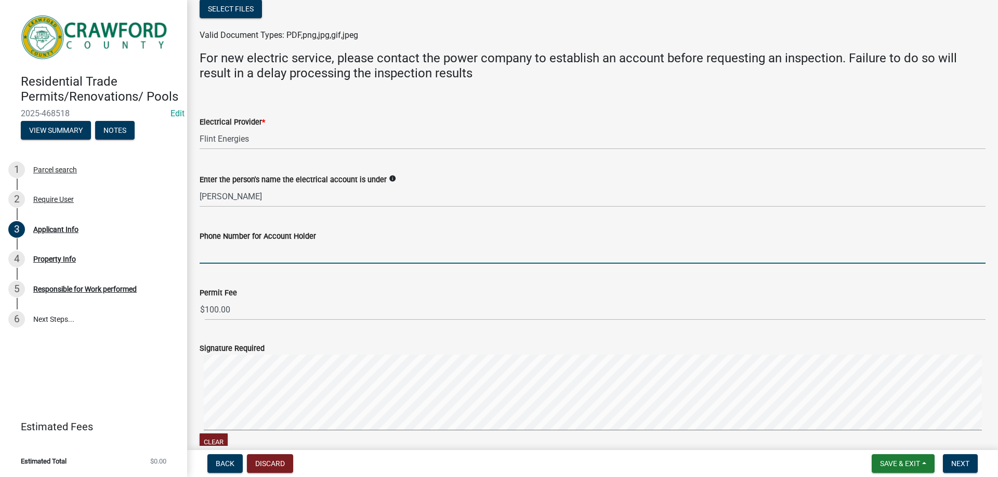
click at [224, 256] on input "Phone Number for Account Holder" at bounding box center [593, 253] width 786 height 21
paste input "4787473658"
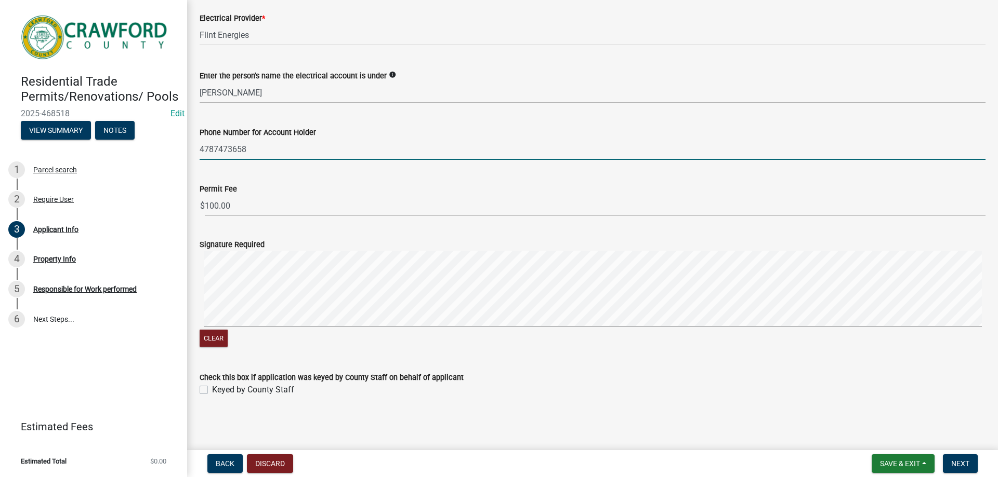
type input "4787473658"
click at [212, 391] on label "Keyed by County Staff" at bounding box center [253, 390] width 82 height 12
click at [212, 391] on input "Keyed by County Staff" at bounding box center [215, 387] width 7 height 7
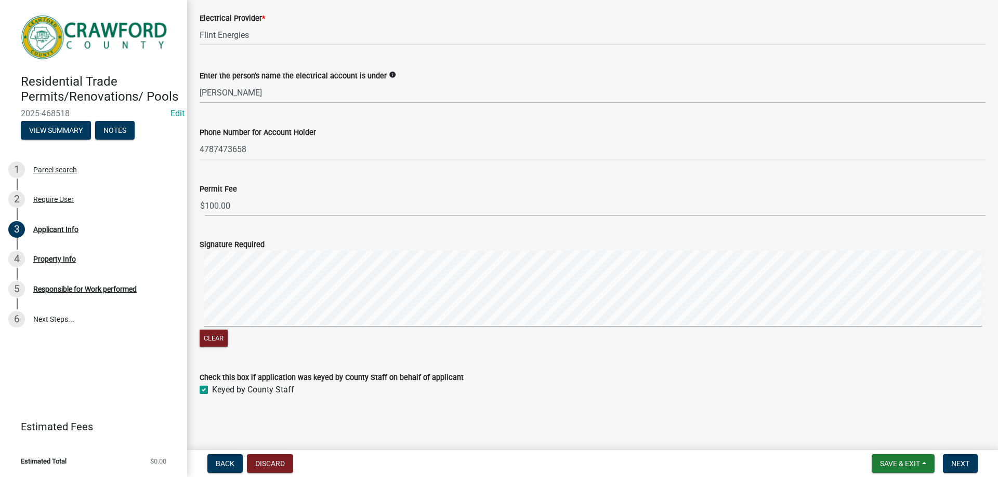
checkbox input "true"
click at [958, 461] on span "Next" at bounding box center [960, 464] width 18 height 8
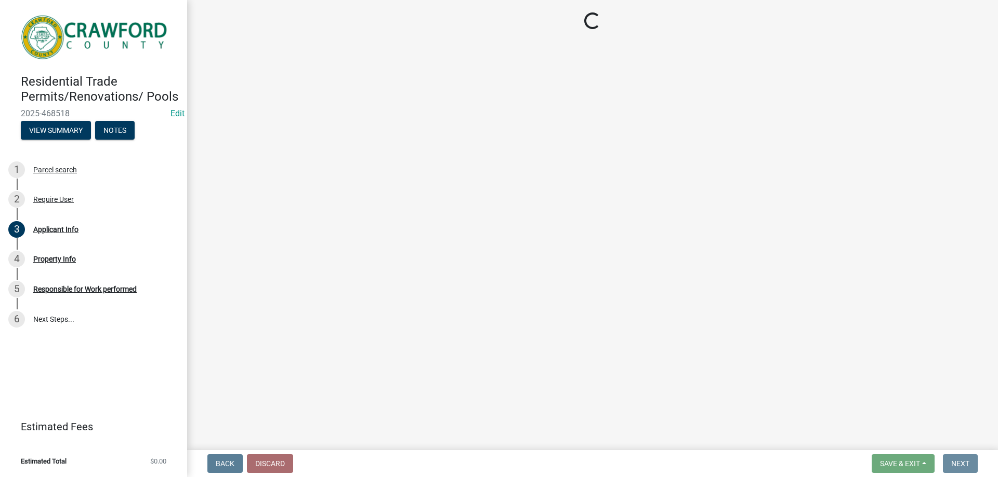
scroll to position [0, 0]
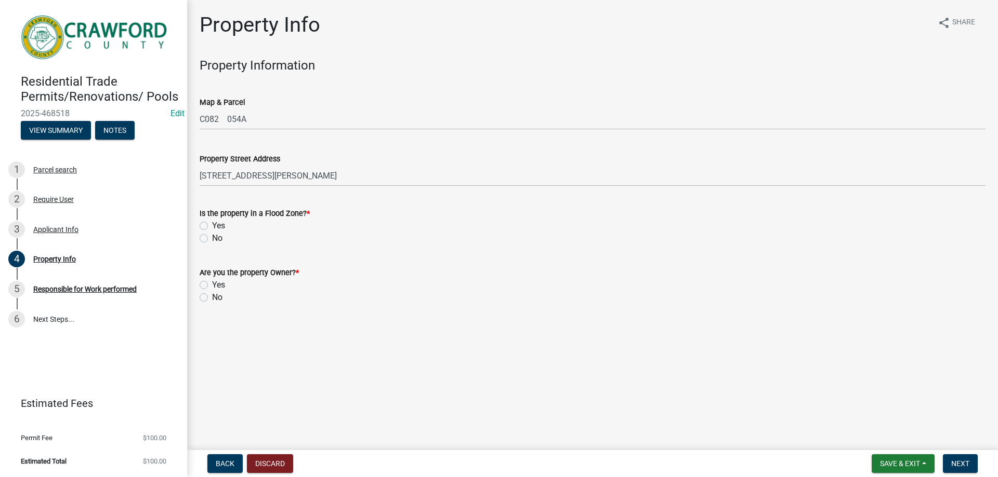
click at [212, 227] on label "Yes" at bounding box center [218, 226] width 13 height 12
click at [212, 227] on input "Yes" at bounding box center [215, 223] width 7 height 7
radio input "true"
click at [212, 238] on label "No" at bounding box center [217, 238] width 10 height 12
click at [212, 238] on input "No" at bounding box center [215, 235] width 7 height 7
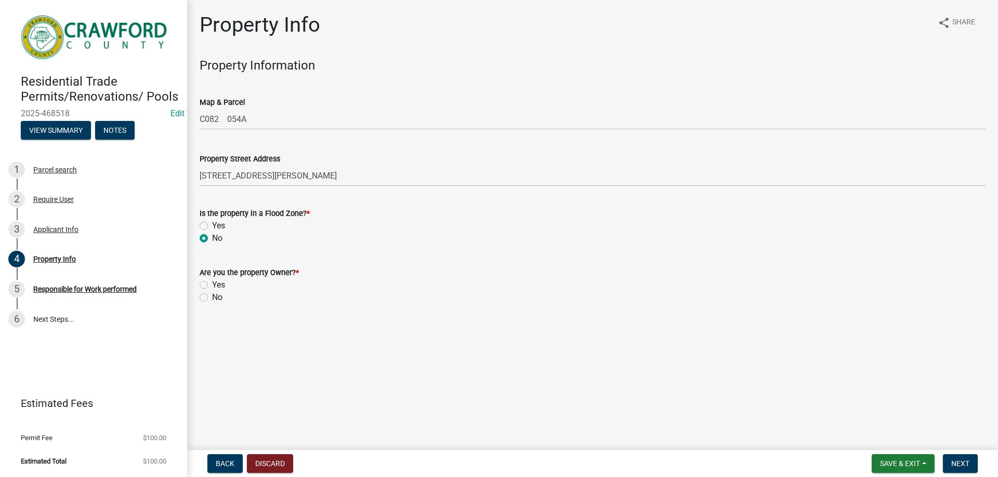
radio input "true"
click at [212, 285] on label "Yes" at bounding box center [218, 285] width 13 height 12
click at [212, 285] on input "Yes" at bounding box center [215, 282] width 7 height 7
radio input "true"
click at [976, 471] on button "Next" at bounding box center [959, 464] width 35 height 19
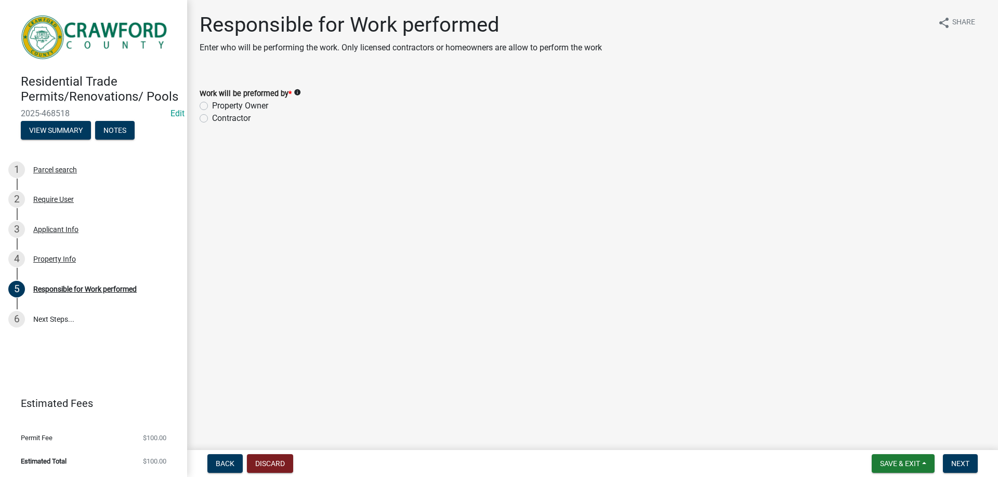
click at [212, 109] on label "Property Owner" at bounding box center [240, 106] width 56 height 12
click at [212, 107] on input "Property Owner" at bounding box center [215, 103] width 7 height 7
radio input "true"
click at [975, 461] on button "Next" at bounding box center [959, 464] width 35 height 19
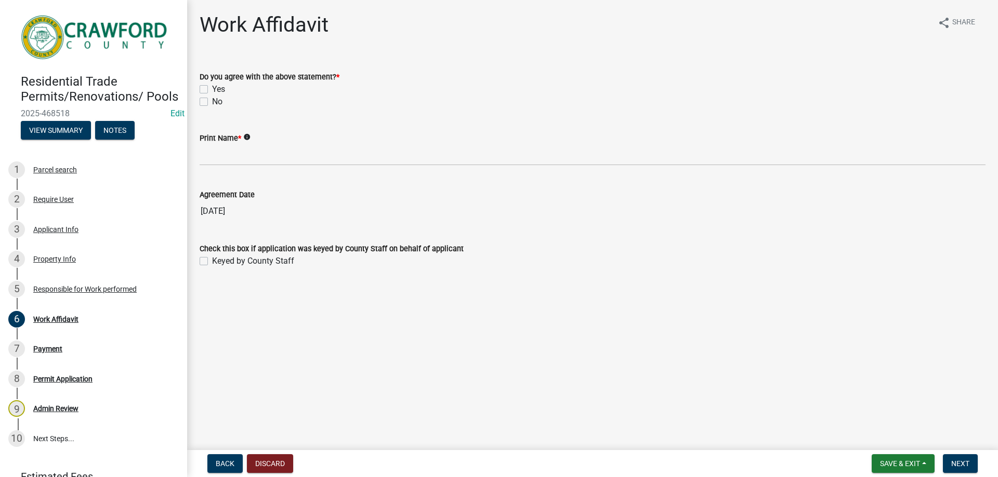
click at [212, 92] on label "Yes" at bounding box center [218, 89] width 13 height 12
click at [212, 90] on input "Yes" at bounding box center [215, 86] width 7 height 7
checkbox input "true"
checkbox input "false"
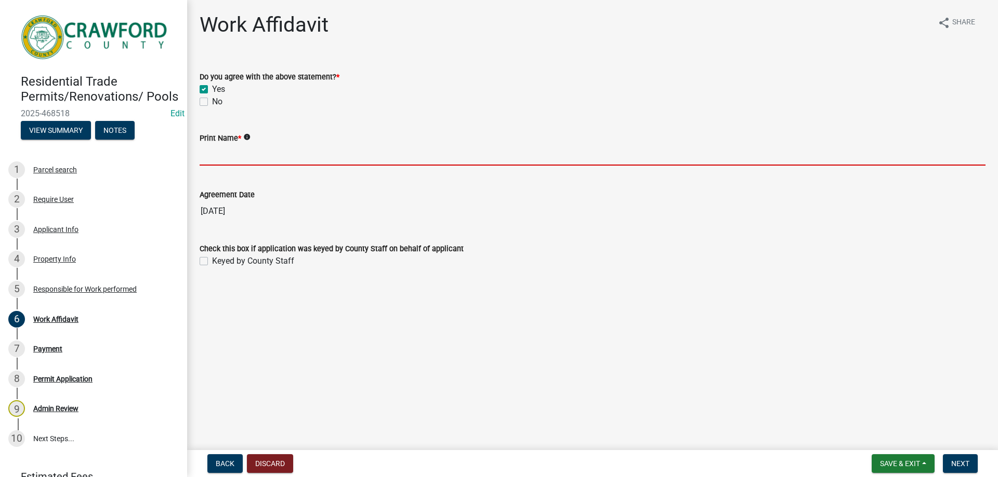
click at [212, 150] on input "Print Name *" at bounding box center [593, 154] width 786 height 21
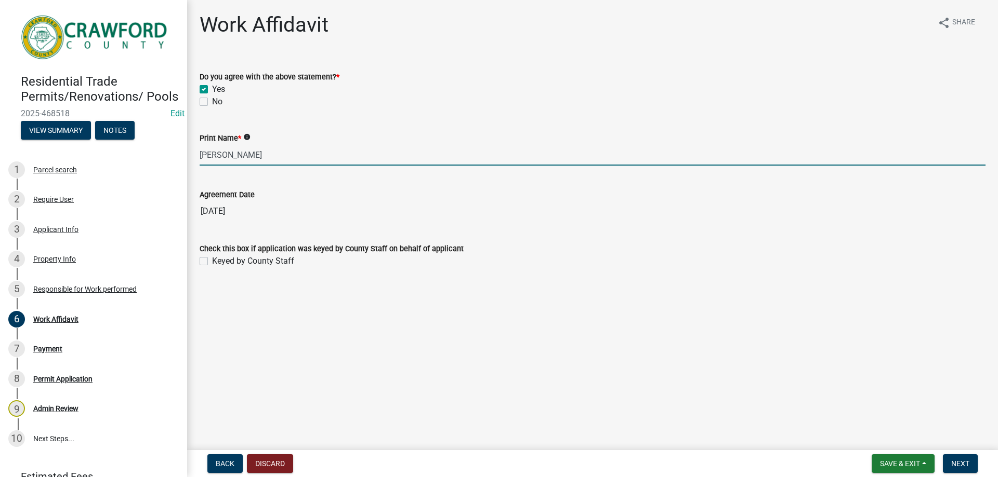
click at [211, 156] on input "WIlliam Cardin" at bounding box center [593, 154] width 786 height 21
click at [208, 155] on input "WIlliam Cardin" at bounding box center [593, 154] width 786 height 21
click at [328, 157] on input "William Cardin" at bounding box center [593, 154] width 786 height 21
type input "William Cardin"
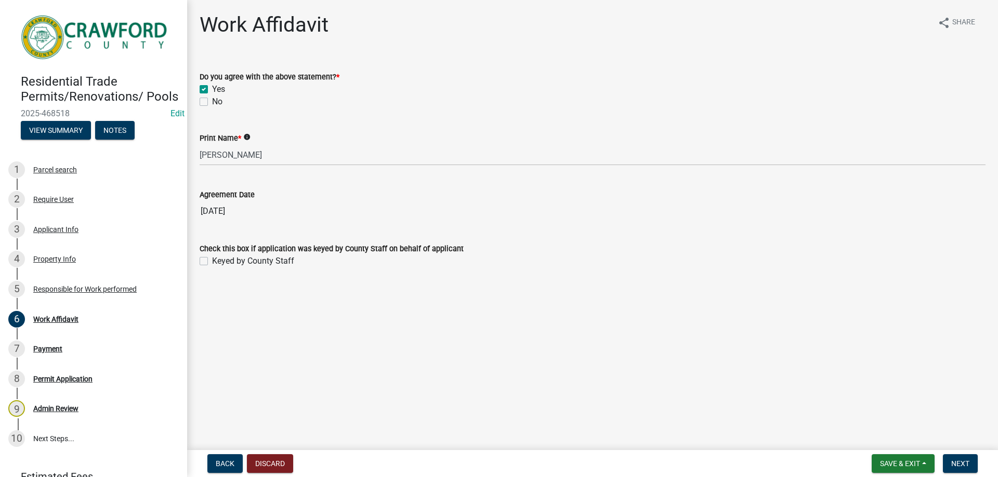
click at [212, 265] on label "Keyed by County Staff" at bounding box center [253, 261] width 82 height 12
click at [212, 262] on input "Keyed by County Staff" at bounding box center [215, 258] width 7 height 7
checkbox input "true"
drag, startPoint x: 945, startPoint y: 460, endPoint x: 932, endPoint y: 462, distance: 13.2
click at [945, 461] on button "Next" at bounding box center [959, 464] width 35 height 19
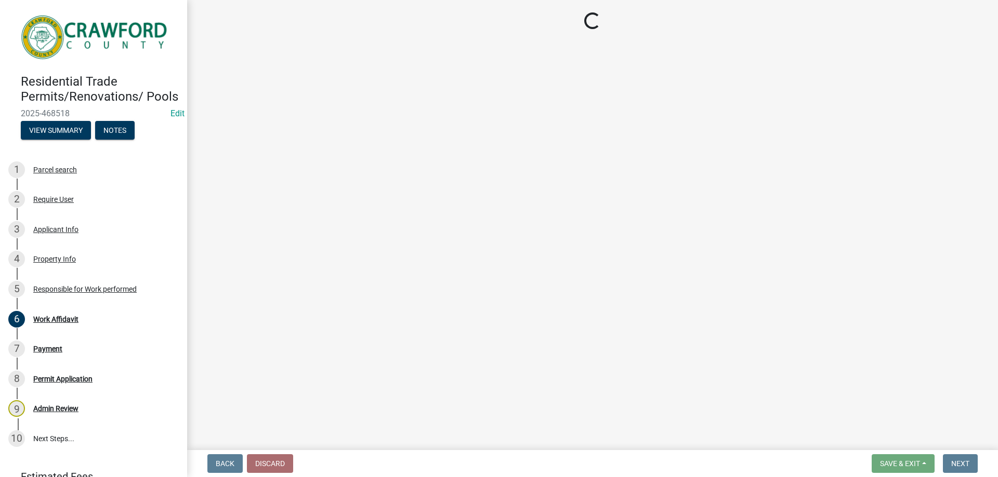
select select "3: 3"
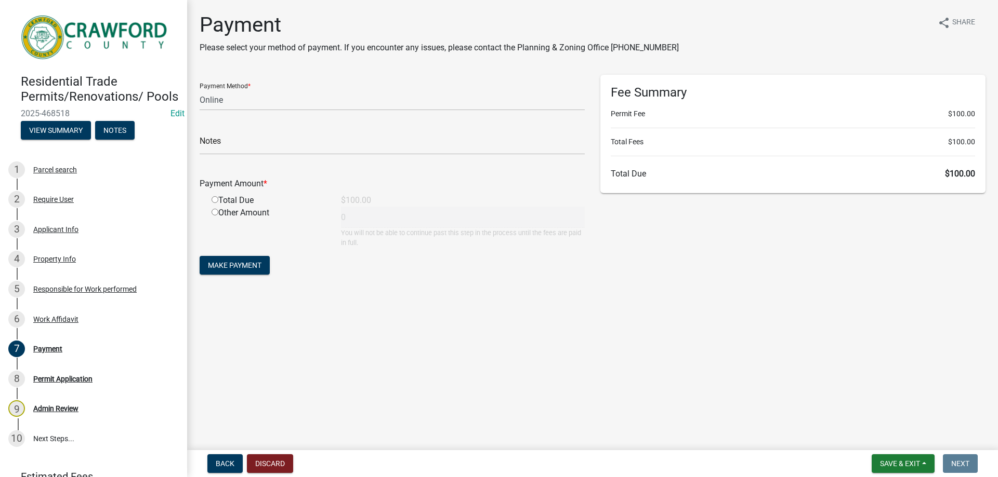
click at [228, 202] on div "Total Due" at bounding box center [268, 200] width 129 height 12
click at [213, 203] on input "radio" at bounding box center [214, 199] width 7 height 7
radio input "true"
type input "100"
click at [241, 263] on span "Make Payment" at bounding box center [235, 265] width 54 height 8
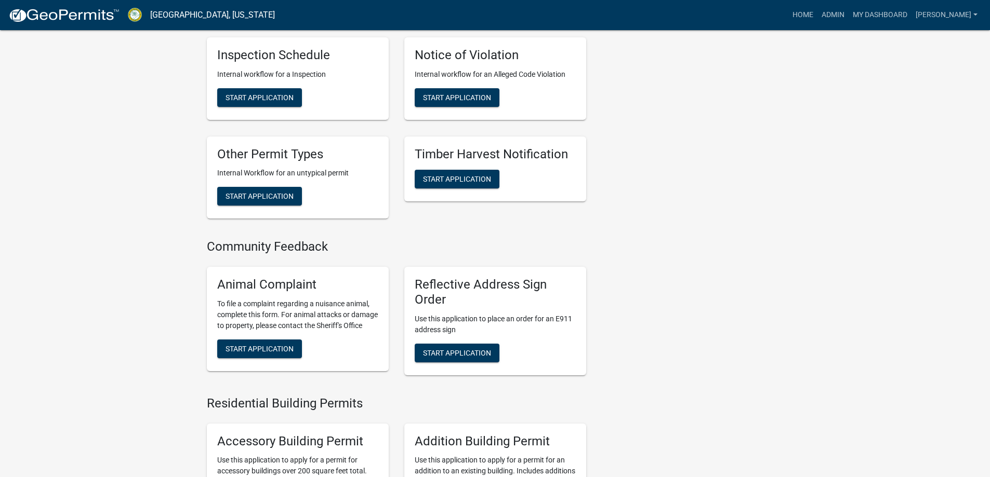
scroll to position [416, 0]
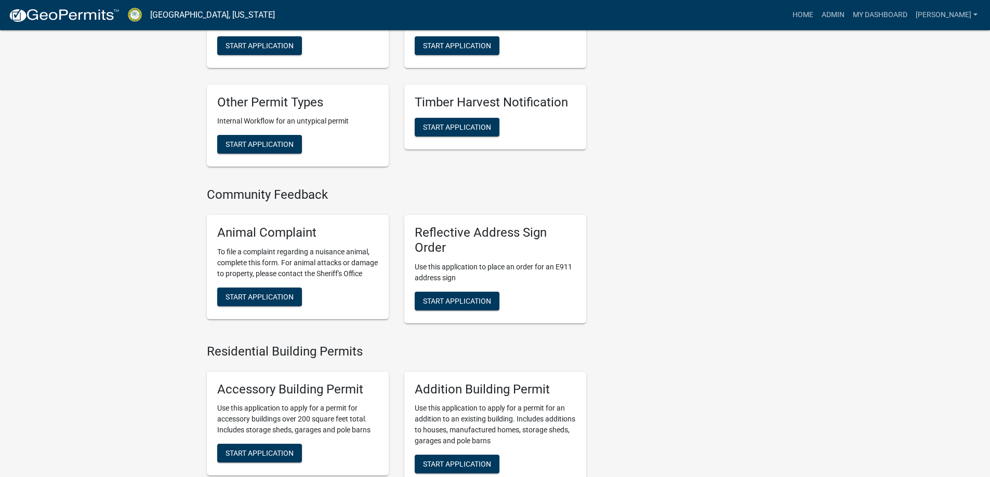
click at [42, 10] on img at bounding box center [63, 16] width 111 height 16
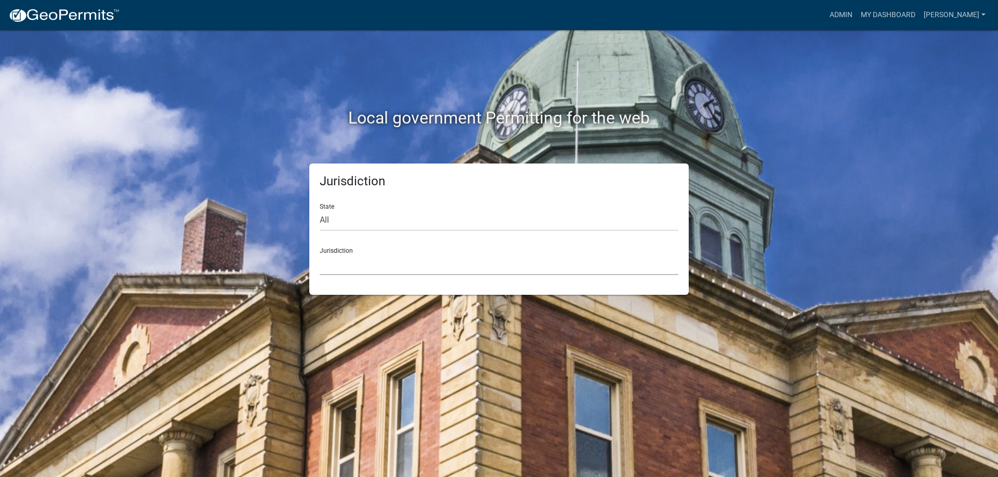
click at [330, 260] on select "[GEOGRAPHIC_DATA], [US_STATE] [GEOGRAPHIC_DATA], [US_STATE][PERSON_NAME][GEOGRA…" at bounding box center [499, 264] width 359 height 21
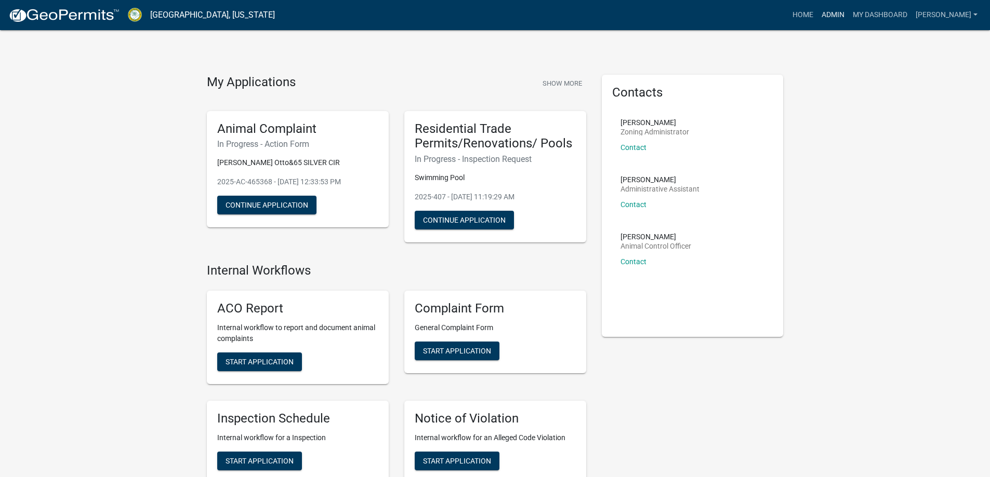
click at [848, 24] on link "Admin" at bounding box center [832, 15] width 31 height 20
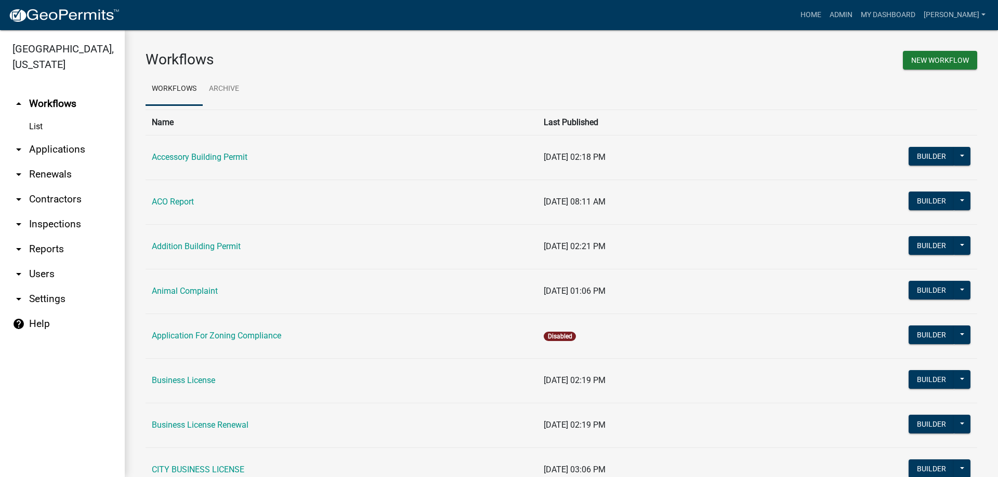
click at [39, 130] on link "List" at bounding box center [62, 126] width 125 height 21
click at [39, 128] on link "List" at bounding box center [62, 126] width 125 height 21
click at [34, 157] on link "arrow_drop_down Applications" at bounding box center [62, 149] width 125 height 25
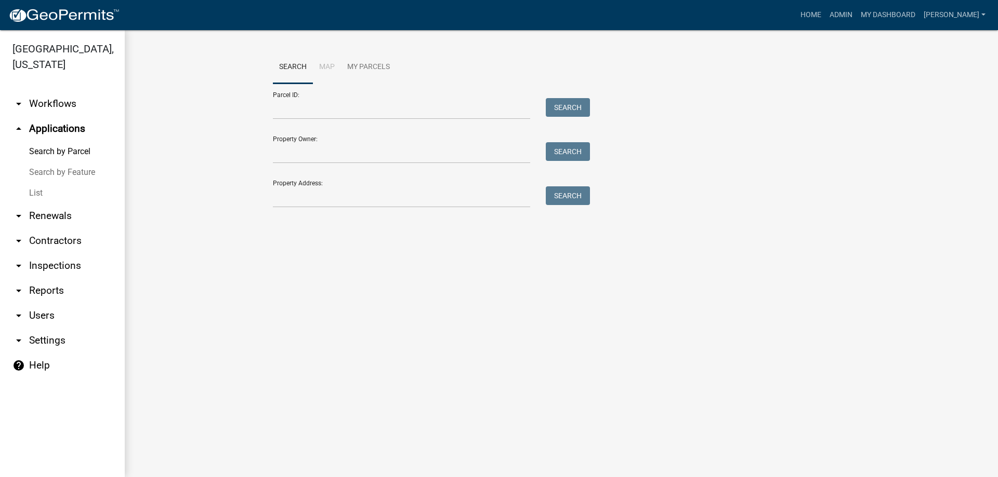
drag, startPoint x: 33, startPoint y: 192, endPoint x: 40, endPoint y: 192, distance: 7.3
click at [32, 192] on link "List" at bounding box center [62, 193] width 125 height 21
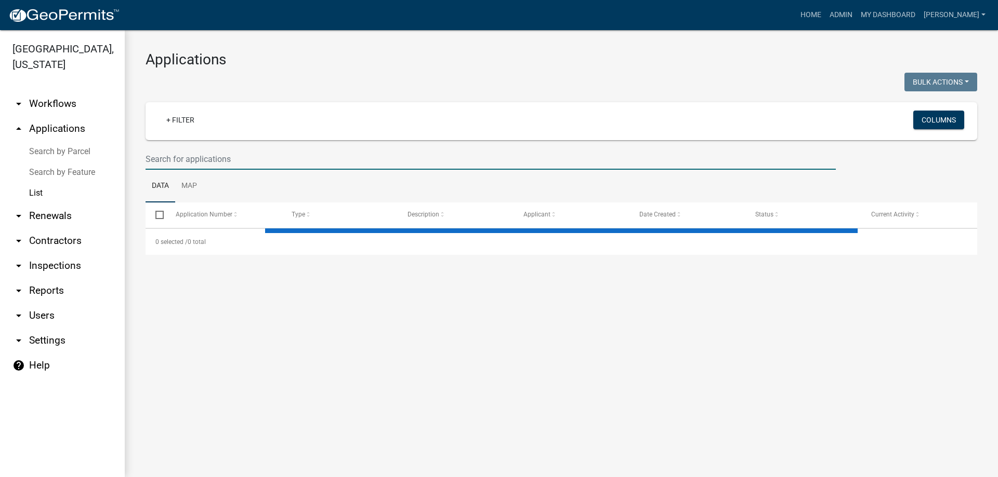
select select "3: 100"
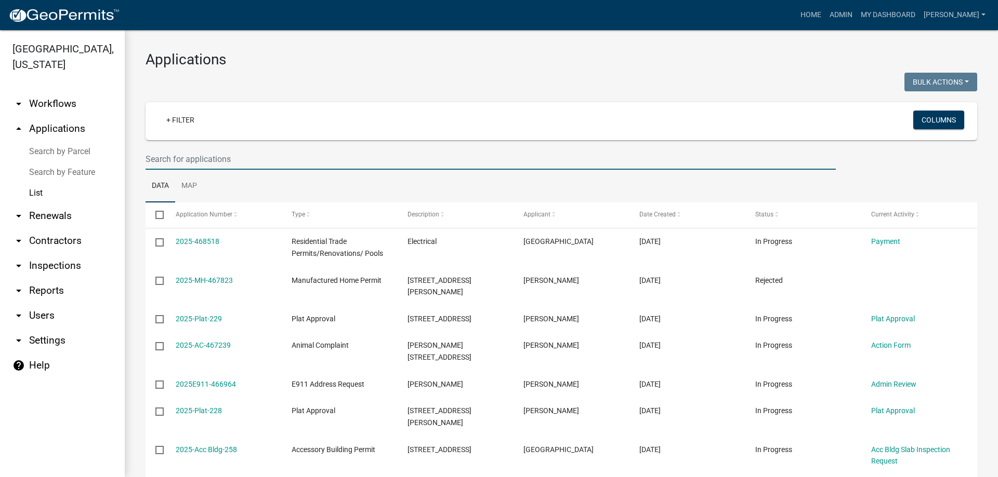
click at [200, 163] on input "text" at bounding box center [490, 159] width 690 height 21
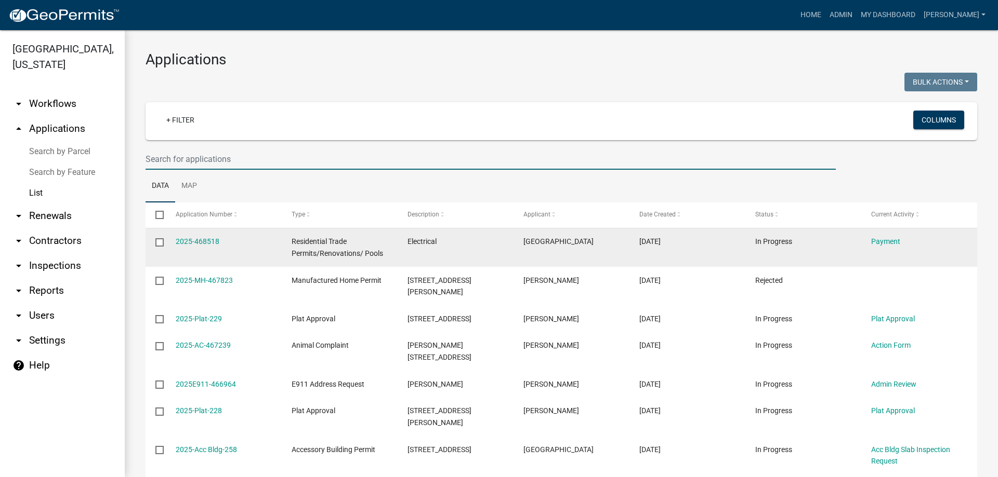
click at [519, 249] on datatable-body-cell "[GEOGRAPHIC_DATA]" at bounding box center [571, 248] width 116 height 38
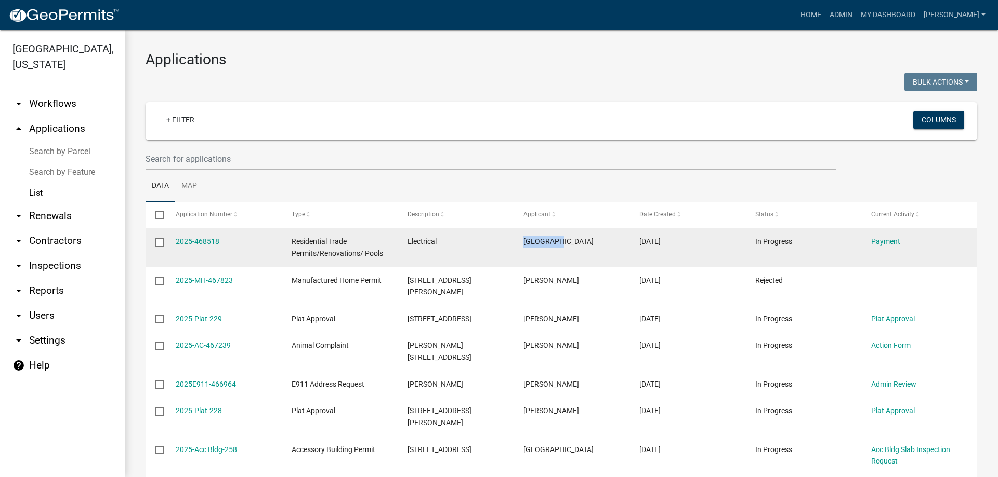
click at [519, 248] on datatable-body-cell "[GEOGRAPHIC_DATA]" at bounding box center [571, 248] width 116 height 38
click at [211, 244] on link "2025-468518" at bounding box center [198, 241] width 44 height 8
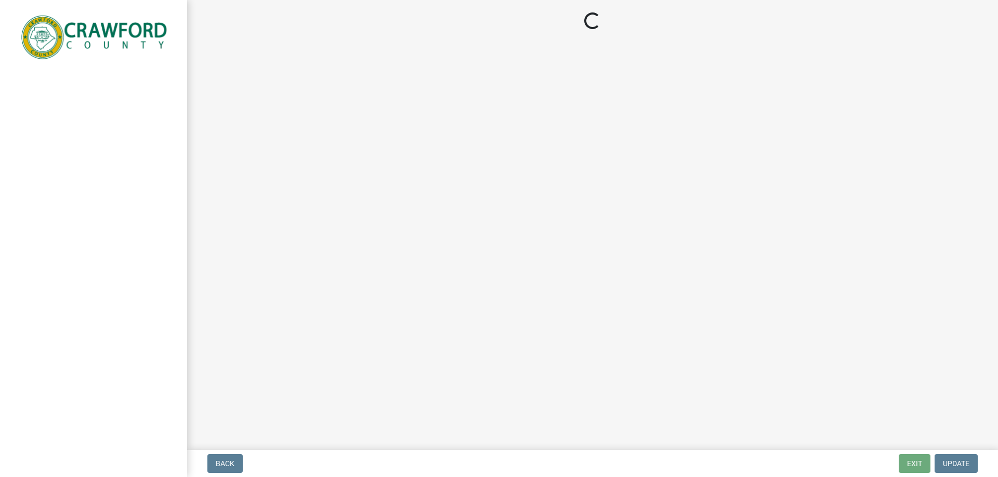
select select "3: 3"
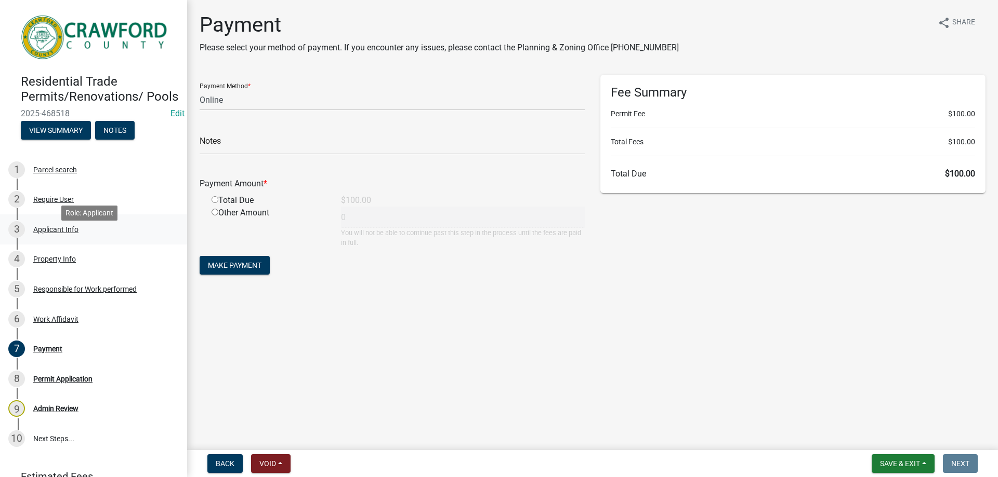
click at [46, 233] on div "Applicant Info" at bounding box center [55, 229] width 45 height 7
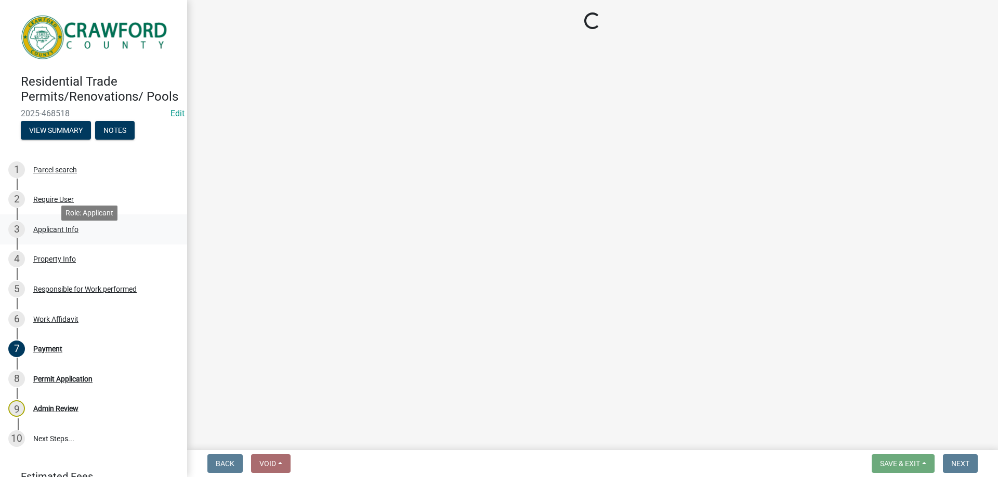
select select "7547654c-6a2b-418c-8f9d-b50998ca6dd7"
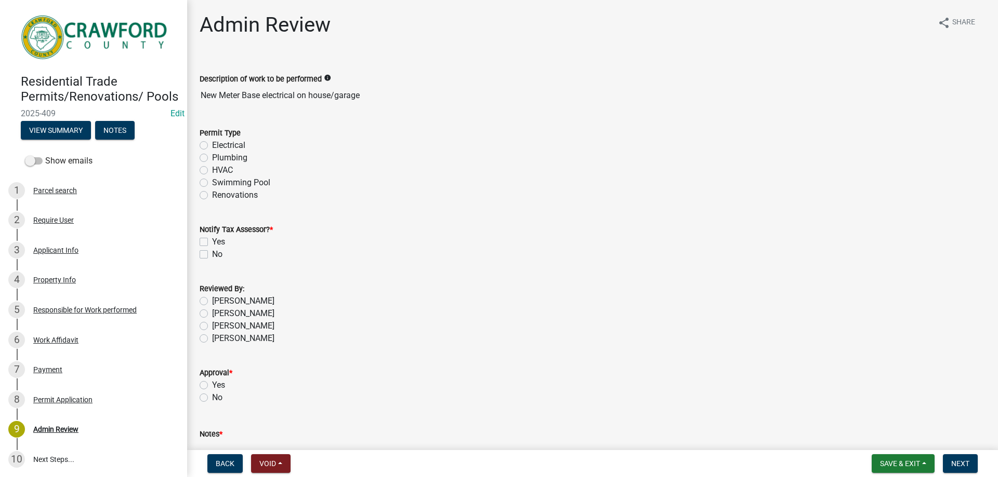
click at [209, 147] on div "Electrical" at bounding box center [593, 145] width 786 height 12
click at [208, 147] on div "Electrical" at bounding box center [593, 145] width 786 height 12
click at [209, 144] on div "Electrical" at bounding box center [593, 145] width 786 height 12
click at [212, 145] on label "Electrical" at bounding box center [228, 145] width 33 height 12
click at [212, 145] on input "Electrical" at bounding box center [215, 142] width 7 height 7
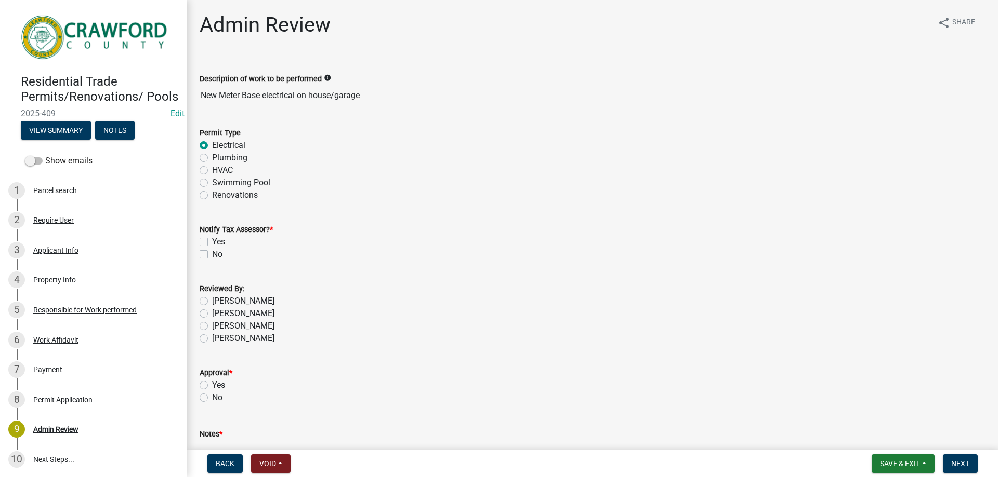
radio input "true"
click at [212, 253] on label "No" at bounding box center [217, 254] width 10 height 12
click at [212, 253] on input "No" at bounding box center [215, 251] width 7 height 7
checkbox input "true"
checkbox input "false"
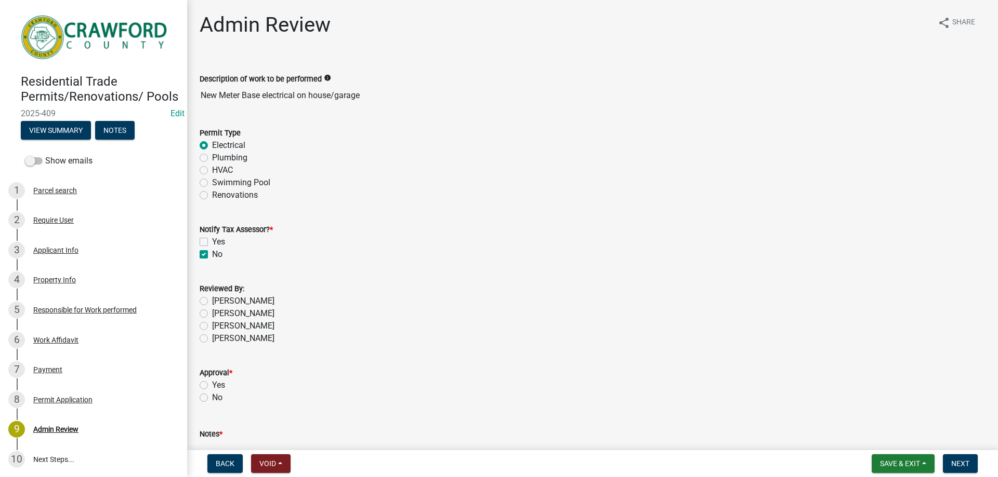
checkbox input "true"
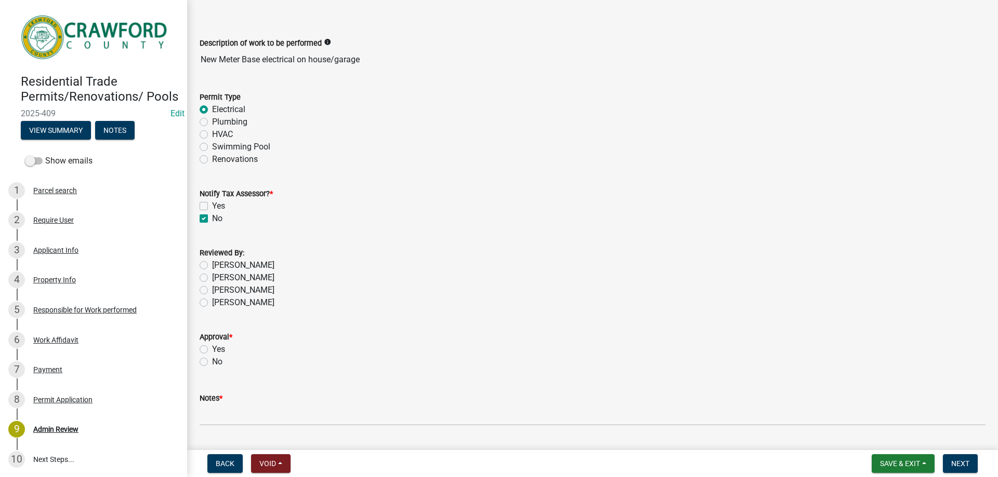
scroll to position [64, 0]
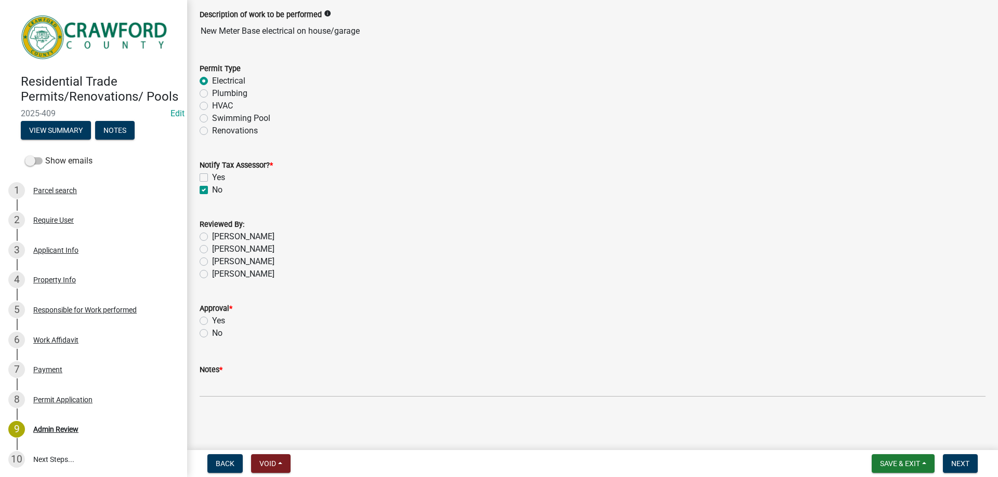
click at [212, 275] on label "[PERSON_NAME]" at bounding box center [243, 274] width 62 height 12
click at [212, 275] on input "[PERSON_NAME]" at bounding box center [215, 271] width 7 height 7
radio input "true"
click at [212, 320] on label "Yes" at bounding box center [218, 321] width 13 height 12
click at [212, 320] on input "Yes" at bounding box center [215, 318] width 7 height 7
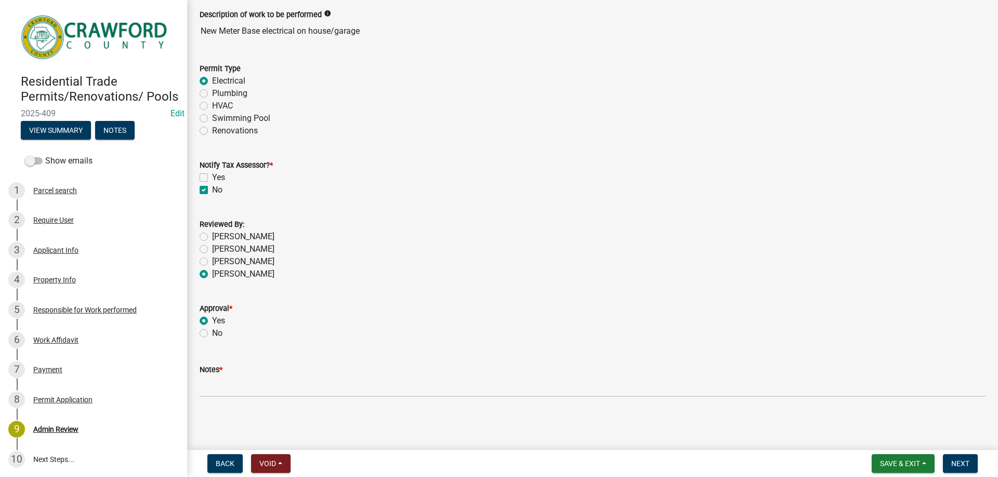
radio input "true"
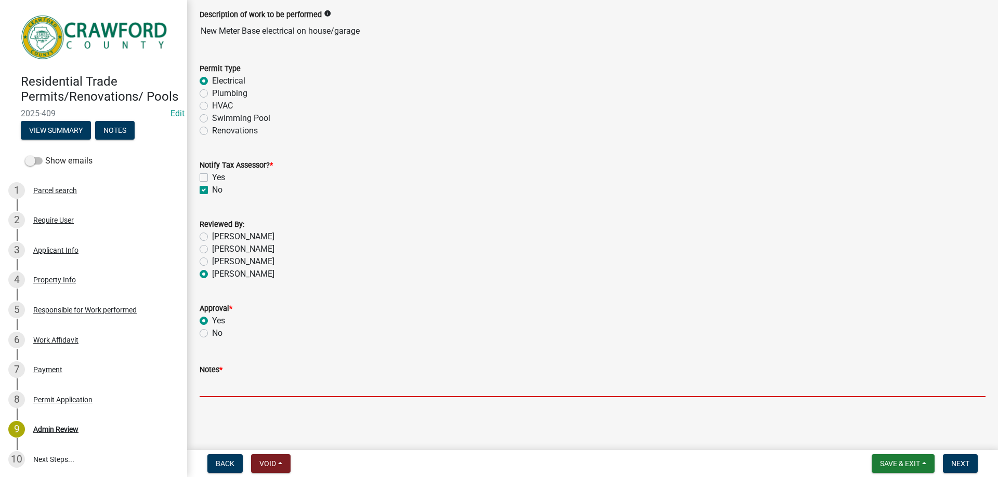
click at [256, 383] on input "Notes *" at bounding box center [593, 386] width 786 height 21
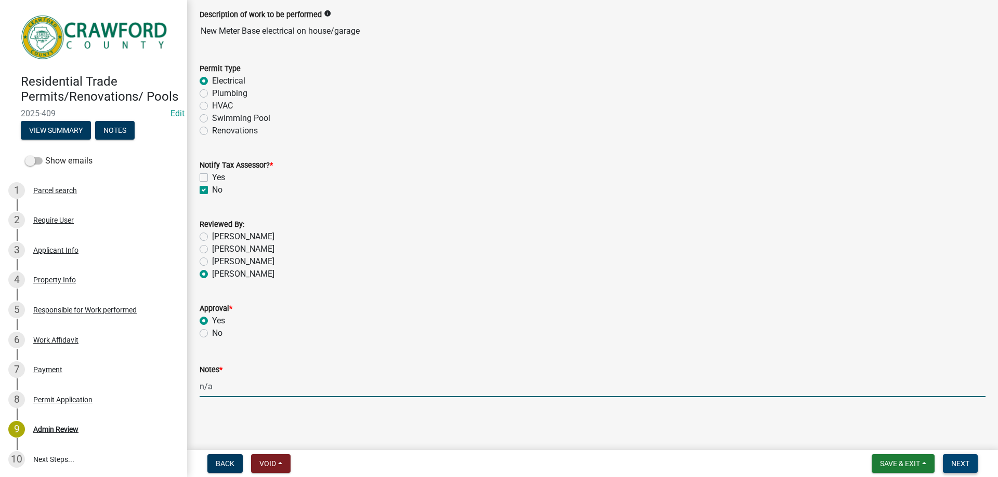
type input "n/a"
click at [958, 460] on span "Next" at bounding box center [960, 464] width 18 height 8
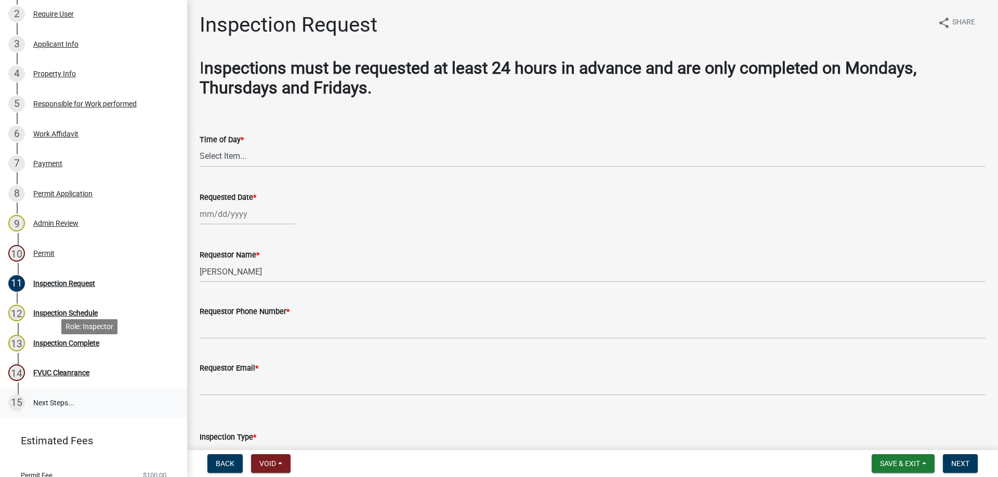
scroll to position [256, 0]
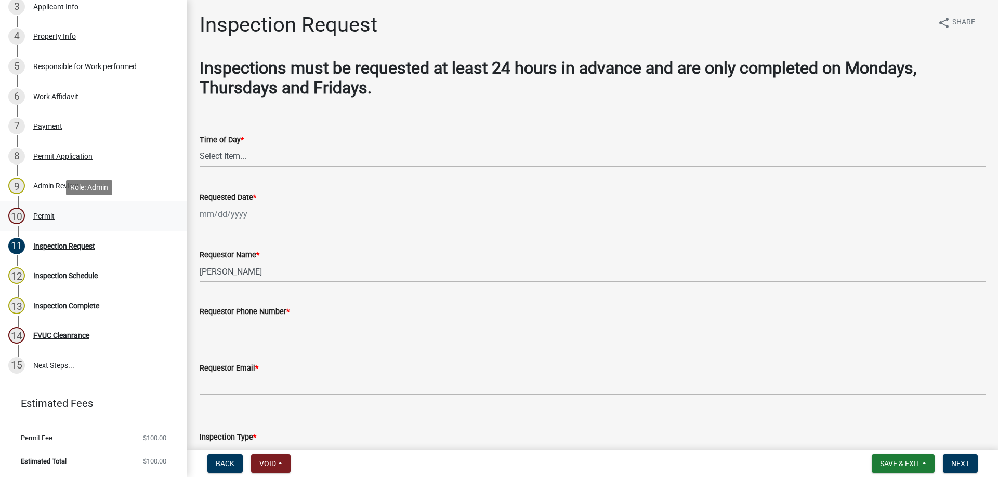
click at [84, 214] on div "10 Permit" at bounding box center [89, 216] width 162 height 17
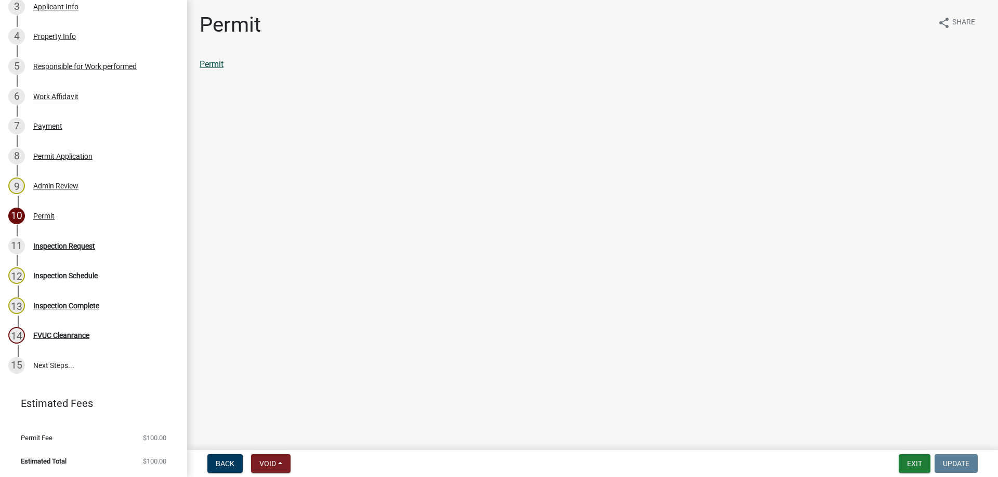
click at [208, 63] on link "Permit" at bounding box center [212, 64] width 24 height 10
click at [909, 457] on button "Exit" at bounding box center [914, 464] width 32 height 19
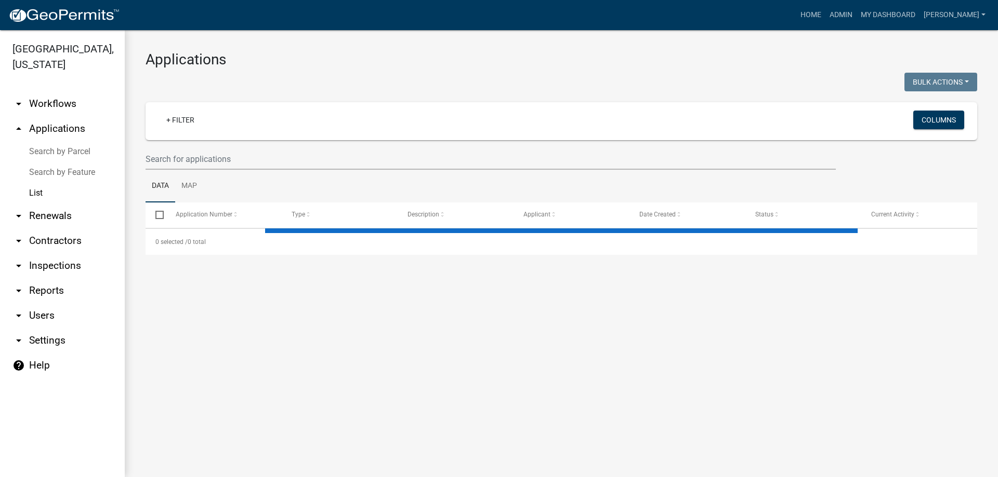
select select "3: 100"
